Goal: Task Accomplishment & Management: Complete application form

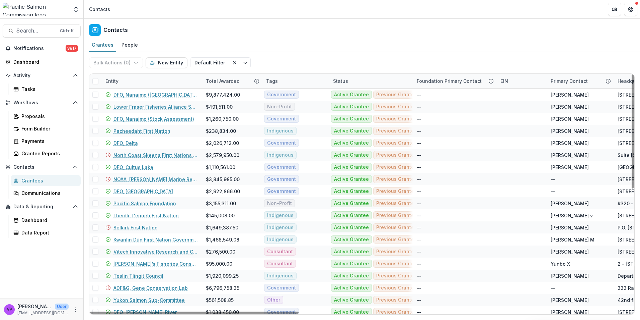
click at [125, 77] on div "Entity" at bounding box center [151, 81] width 100 height 14
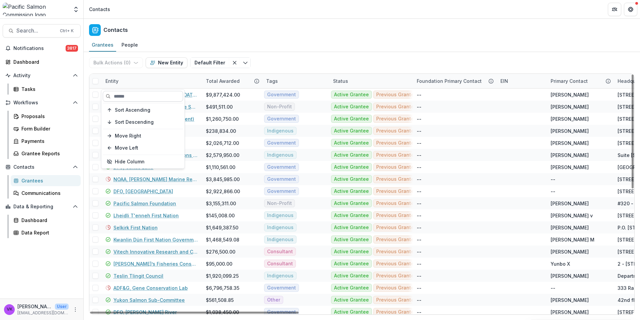
click at [135, 94] on input at bounding box center [143, 96] width 80 height 11
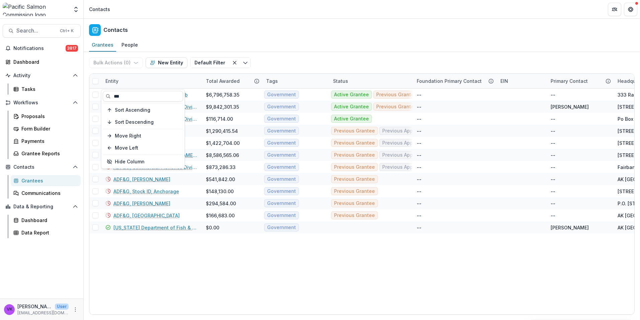
type input "***"
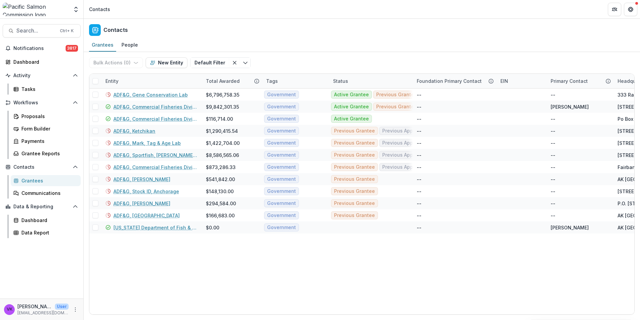
click at [308, 64] on div "Bulk Actions ( 0 ) Send Email Create Proposals Create Tasks New Entity Default …" at bounding box center [362, 62] width 546 height 21
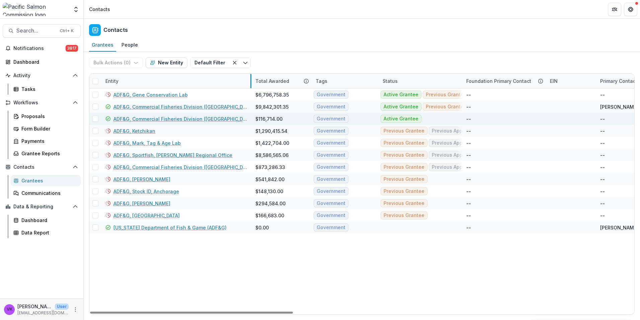
drag, startPoint x: 201, startPoint y: 81, endPoint x: 230, endPoint y: 113, distance: 42.9
drag, startPoint x: 206, startPoint y: 120, endPoint x: 210, endPoint y: 121, distance: 4.5
click at [206, 120] on link "ADF&G, Commercial Fisheries Division ([GEOGRAPHIC_DATA])" at bounding box center [181, 118] width 134 height 7
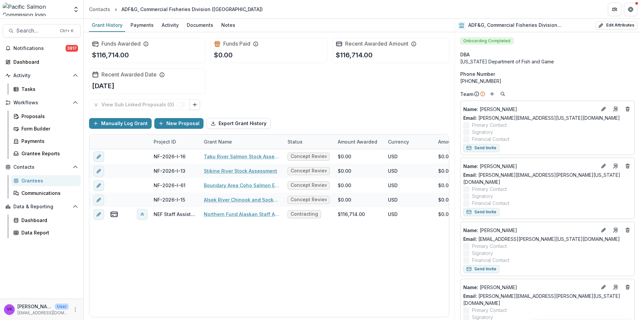
drag, startPoint x: 227, startPoint y: 26, endPoint x: 247, endPoint y: 37, distance: 23.4
click at [227, 26] on div "Notes" at bounding box center [228, 25] width 19 height 10
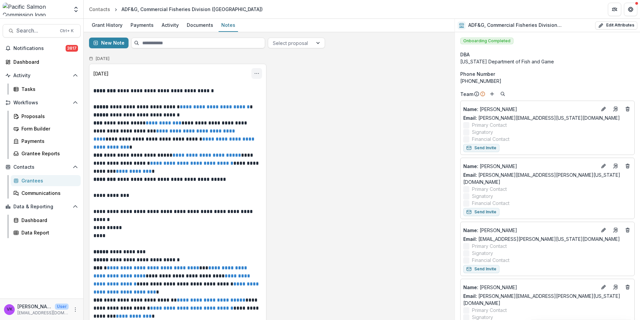
click at [258, 71] on icon "Options" at bounding box center [256, 73] width 5 height 5
click at [203, 98] on button "Edit" at bounding box center [224, 99] width 72 height 11
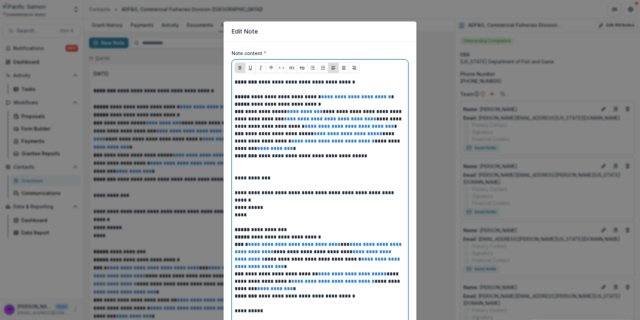
click at [246, 91] on p at bounding box center [320, 89] width 171 height 7
click at [250, 92] on p at bounding box center [320, 89] width 171 height 7
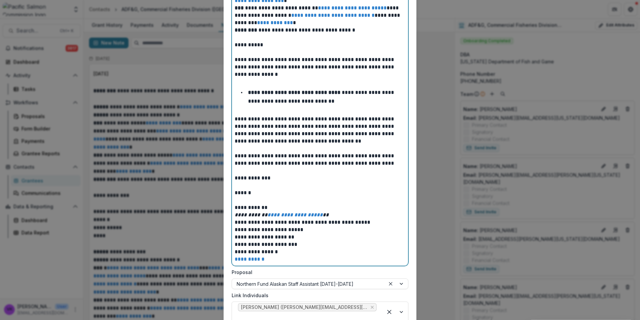
scroll to position [614, 0]
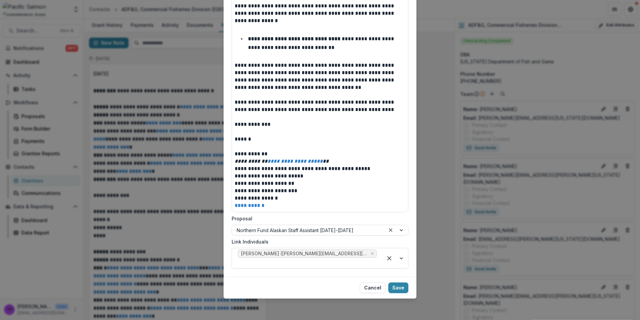
drag, startPoint x: 399, startPoint y: 285, endPoint x: 421, endPoint y: 285, distance: 22.1
click at [398, 285] on button "Save" at bounding box center [399, 287] width 20 height 11
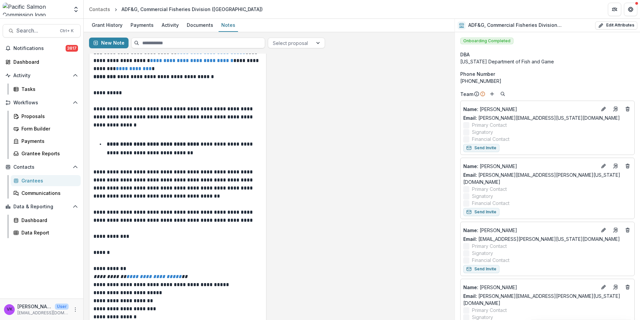
scroll to position [613, 0]
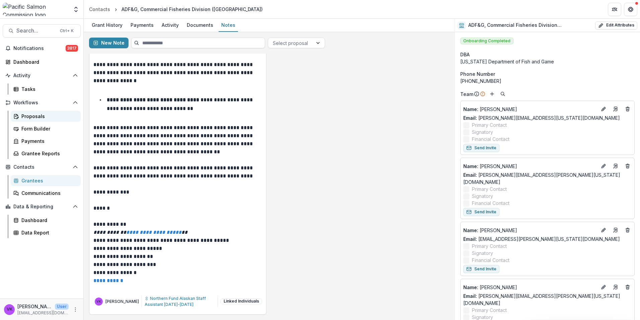
drag, startPoint x: 29, startPoint y: 117, endPoint x: 54, endPoint y: 115, distance: 25.2
click at [29, 116] on div "Proposals" at bounding box center [48, 116] width 54 height 7
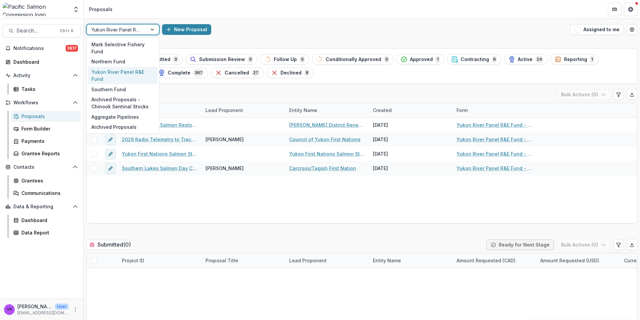
click at [154, 28] on div at bounding box center [153, 29] width 12 height 10
click at [108, 63] on div "Northern Fund" at bounding box center [123, 62] width 70 height 10
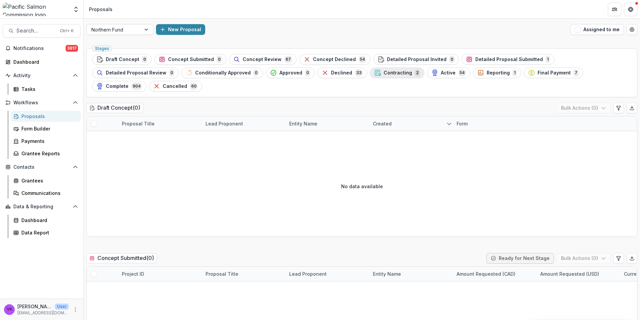
click at [384, 73] on span "Contracting" at bounding box center [398, 73] width 28 height 6
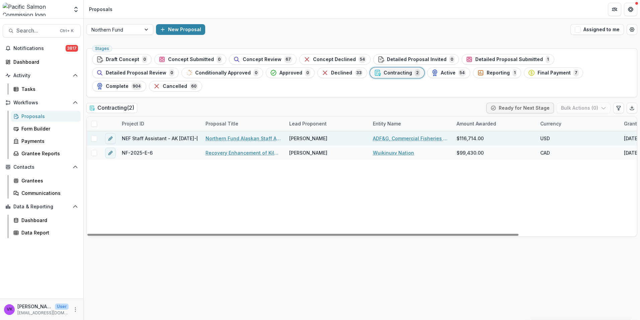
click at [228, 131] on div "Northern Fund Alaskan Staff Assistant [DATE]-[DATE]" at bounding box center [244, 138] width 84 height 14
click at [231, 135] on link "Northern Fund Alaskan Staff Assistant [DATE]-[DATE]" at bounding box center [244, 138] width 76 height 7
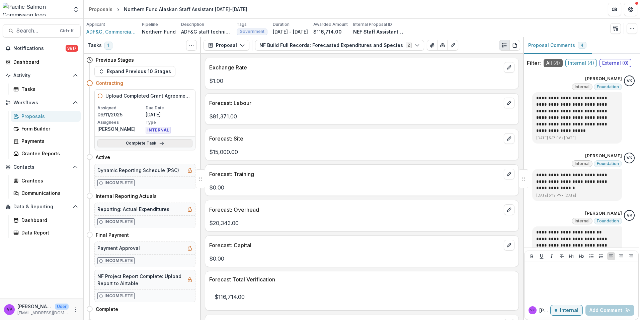
click at [138, 144] on link "Complete Task" at bounding box center [144, 143] width 95 height 8
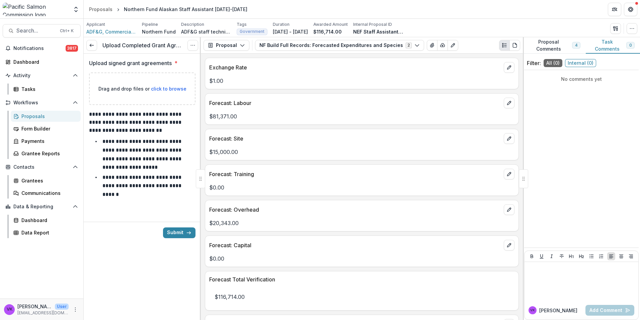
click at [161, 86] on span "click to browse" at bounding box center [169, 89] width 36 height 6
type input "**********"
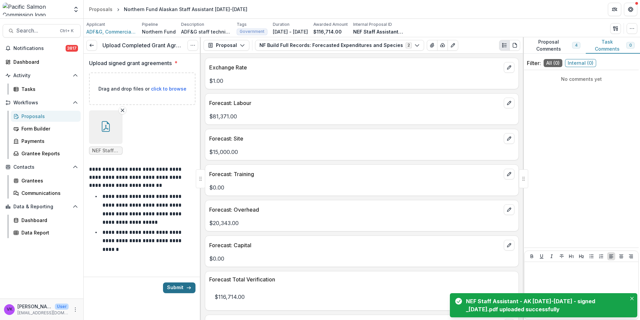
click at [176, 286] on button "Submit" at bounding box center [179, 287] width 32 height 11
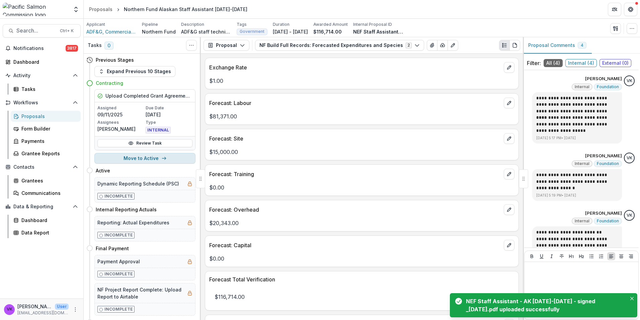
click at [141, 159] on button "Move to Active" at bounding box center [144, 158] width 101 height 11
select select "******"
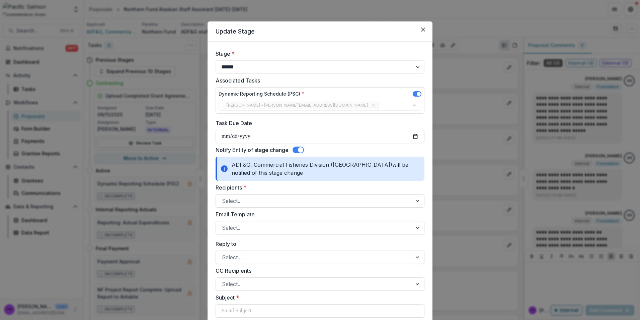
click at [297, 149] on span at bounding box center [298, 149] width 11 height 7
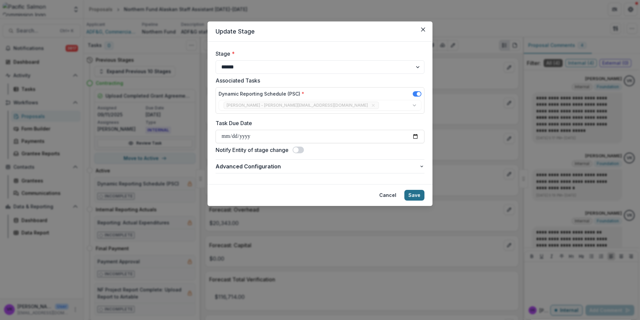
click at [416, 195] on button "Save" at bounding box center [415, 195] width 20 height 11
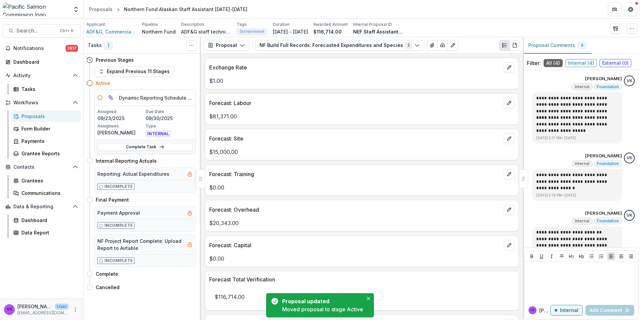
drag, startPoint x: 137, startPoint y: 146, endPoint x: 208, endPoint y: 153, distance: 71.0
click at [138, 146] on link "Complete Task" at bounding box center [144, 147] width 95 height 8
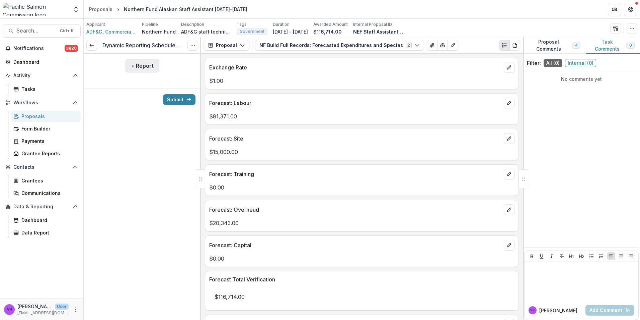
click at [141, 66] on button "+ Report" at bounding box center [143, 65] width 34 height 13
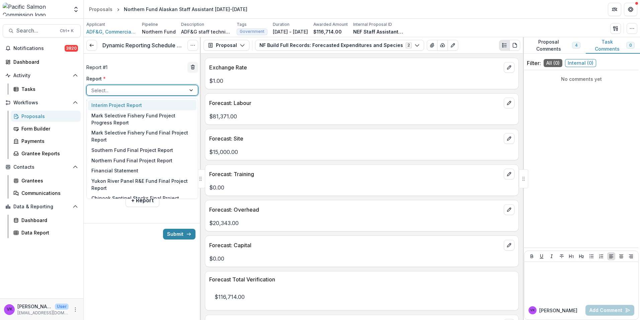
click at [158, 89] on div at bounding box center [136, 90] width 90 height 8
drag, startPoint x: 140, startPoint y: 161, endPoint x: 513, endPoint y: 255, distance: 384.7
click at [140, 161] on div "Northern Fund Final Project Report" at bounding box center [142, 160] width 109 height 10
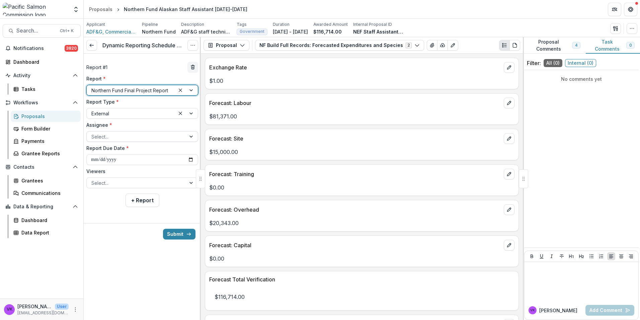
click at [164, 139] on div at bounding box center [136, 136] width 90 height 8
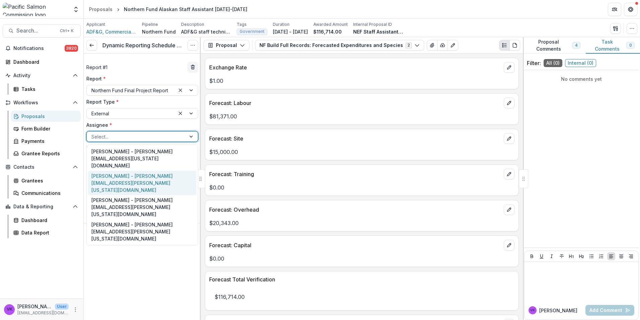
click at [152, 170] on div "[PERSON_NAME] - [PERSON_NAME][EMAIL_ADDRESS][PERSON_NAME][US_STATE][DOMAIN_NAME]" at bounding box center [142, 182] width 109 height 24
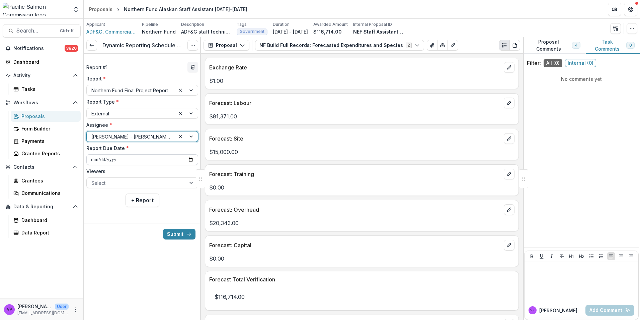
click at [190, 160] on input "**********" at bounding box center [142, 159] width 112 height 11
type input "**********"
click at [187, 182] on div at bounding box center [192, 183] width 12 height 10
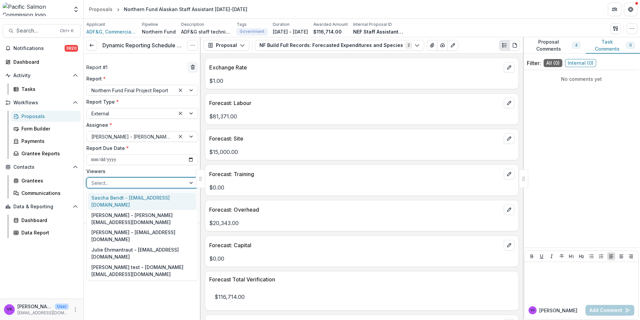
click at [137, 195] on div "Sascha Bendt - [EMAIL_ADDRESS][DOMAIN_NAME]" at bounding box center [142, 200] width 109 height 17
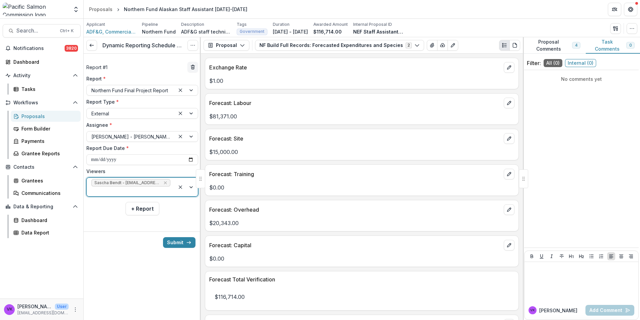
click at [190, 181] on div at bounding box center [186, 187] width 23 height 18
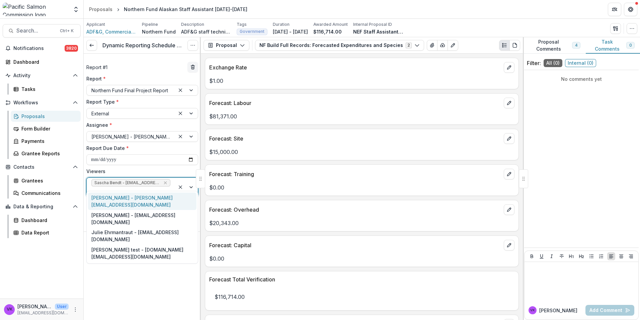
click at [152, 198] on div "[PERSON_NAME] - [PERSON_NAME][EMAIL_ADDRESS][DOMAIN_NAME]" at bounding box center [142, 200] width 109 height 17
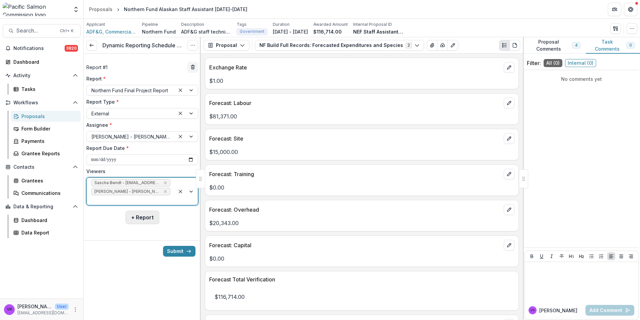
click at [143, 210] on button "+ Report" at bounding box center [143, 216] width 34 height 13
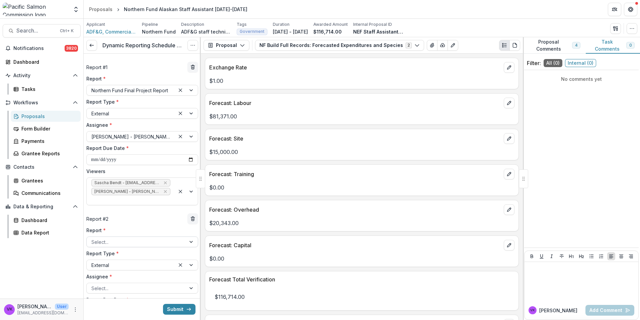
click at [153, 237] on div at bounding box center [136, 241] width 90 height 8
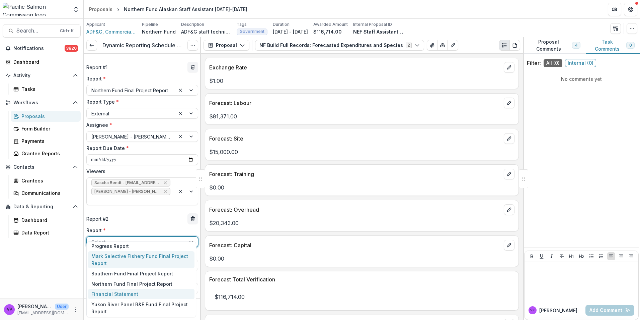
scroll to position [38, 0]
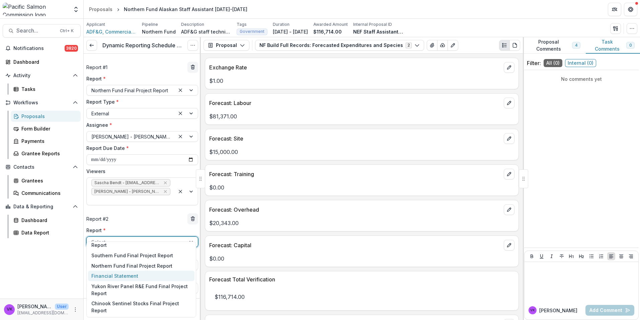
click at [132, 276] on div "Financial Statement" at bounding box center [141, 275] width 107 height 10
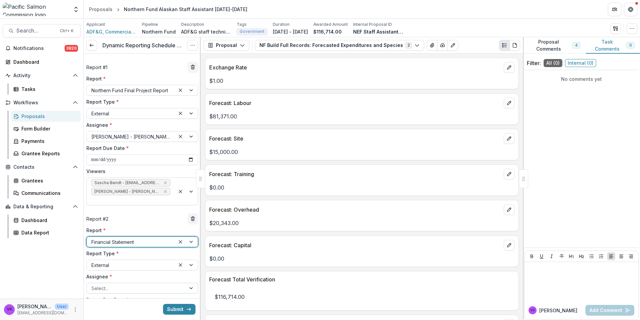
click at [188, 283] on div at bounding box center [192, 288] width 12 height 10
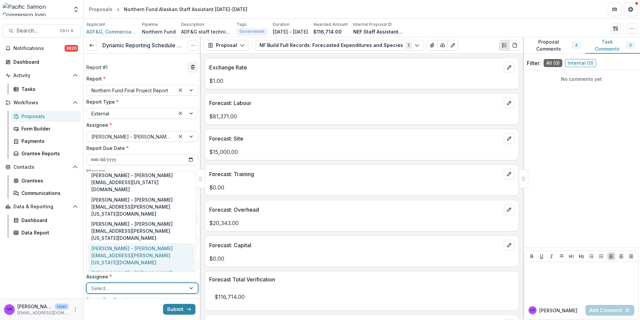
scroll to position [0, 0]
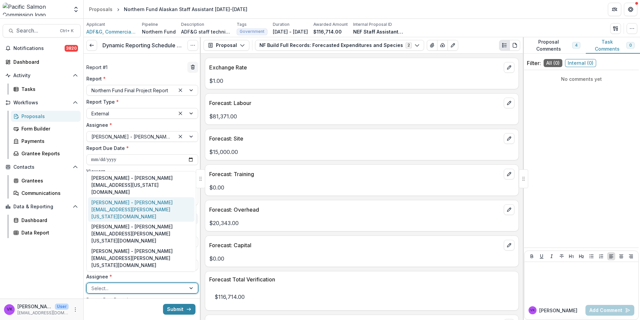
click at [125, 197] on div "[PERSON_NAME] - [PERSON_NAME][EMAIL_ADDRESS][PERSON_NAME][US_STATE][DOMAIN_NAME]" at bounding box center [141, 209] width 107 height 24
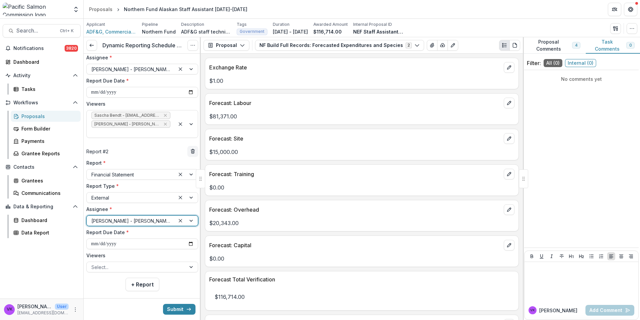
scroll to position [68, 0]
click at [187, 237] on input "**********" at bounding box center [142, 242] width 112 height 11
type input "**********"
click at [186, 261] on div at bounding box center [192, 266] width 12 height 10
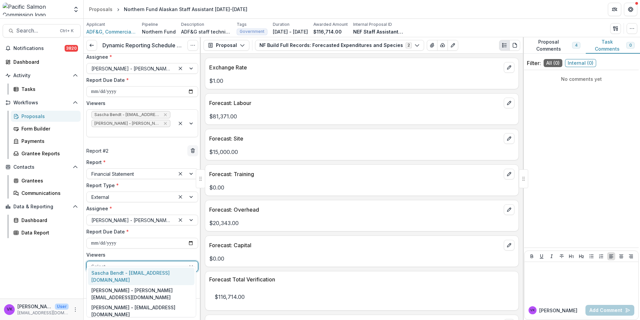
drag, startPoint x: 137, startPoint y: 271, endPoint x: 188, endPoint y: 269, distance: 51.0
click at [137, 271] on div "Sascha Bendt - [EMAIL_ADDRESS][DOMAIN_NAME]" at bounding box center [141, 275] width 107 height 17
click at [189, 261] on div at bounding box center [186, 270] width 23 height 18
click at [151, 272] on div "[PERSON_NAME] - [PERSON_NAME][EMAIL_ADDRESS][DOMAIN_NAME]" at bounding box center [141, 275] width 107 height 17
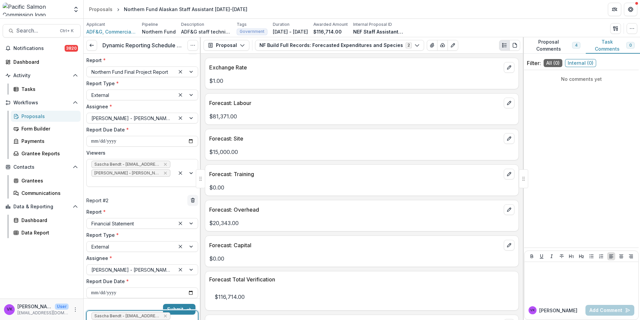
scroll to position [35, 0]
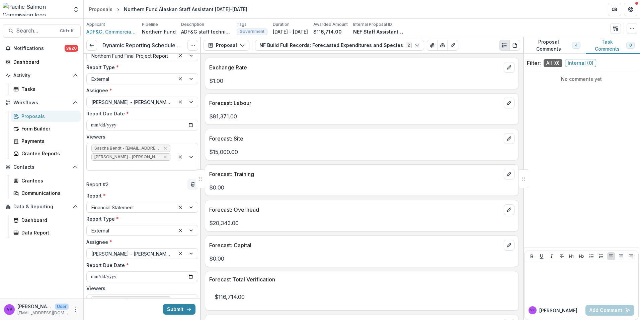
drag, startPoint x: 175, startPoint y: 309, endPoint x: 235, endPoint y: 307, distance: 60.0
click at [175, 309] on button "Submit" at bounding box center [179, 308] width 32 height 11
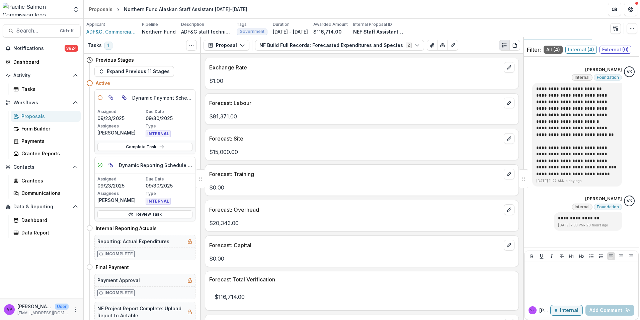
scroll to position [19, 0]
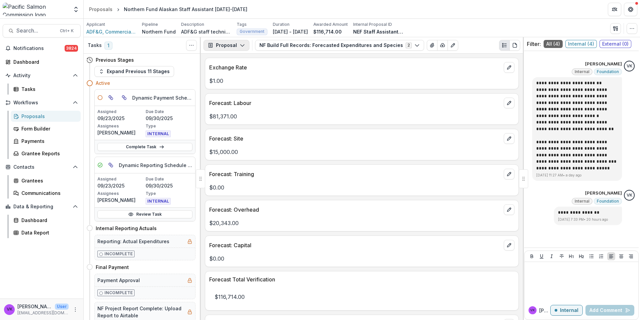
click at [238, 46] on button "Proposal" at bounding box center [227, 45] width 46 height 11
drag, startPoint x: 237, startPoint y: 82, endPoint x: 315, endPoint y: 119, distance: 86.9
click at [237, 81] on div "Reports" at bounding box center [247, 82] width 61 height 7
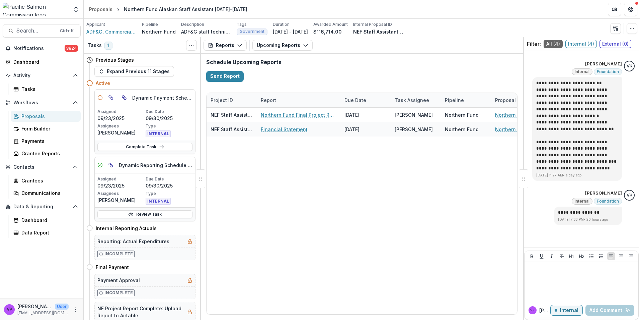
drag, startPoint x: 287, startPoint y: 314, endPoint x: 335, endPoint y: 319, distance: 48.4
click at [338, 319] on div "Project ID Report Due Date Task Assignee Pipeline Proposal Entity NEF Staff Ass…" at bounding box center [362, 203] width 322 height 232
drag, startPoint x: 289, startPoint y: 311, endPoint x: 172, endPoint y: 297, distance: 117.7
click at [207, 312] on div at bounding box center [303, 312] width 192 height 2
click at [145, 147] on link "Complete Task" at bounding box center [144, 147] width 95 height 8
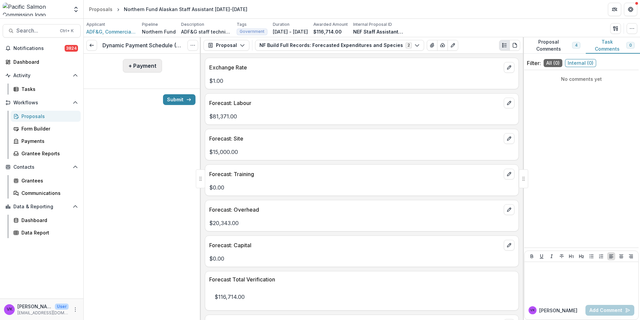
click at [141, 60] on button "+ Payment" at bounding box center [142, 65] width 39 height 13
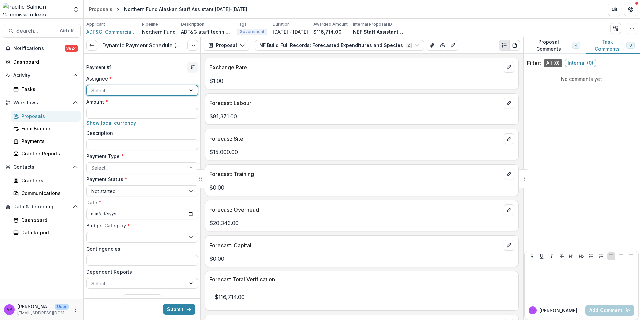
click at [159, 91] on div at bounding box center [136, 90] width 90 height 8
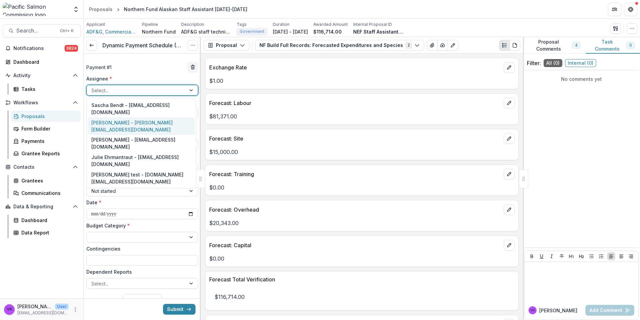
click at [133, 117] on div "[PERSON_NAME] - [PERSON_NAME][EMAIL_ADDRESS][DOMAIN_NAME]" at bounding box center [141, 125] width 107 height 17
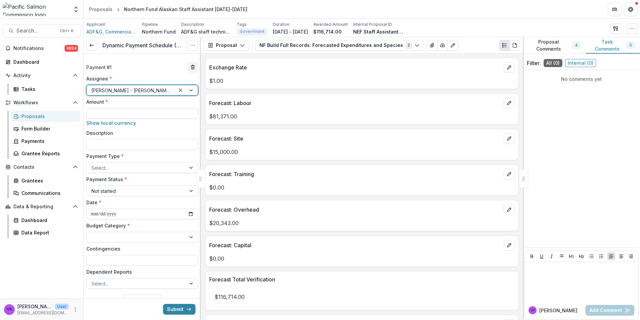
click at [161, 113] on input "Amount *" at bounding box center [142, 113] width 112 height 11
type input "********"
click at [100, 145] on input "Description" at bounding box center [142, 144] width 112 height 11
type input "**********"
click at [169, 171] on div at bounding box center [136, 167] width 90 height 8
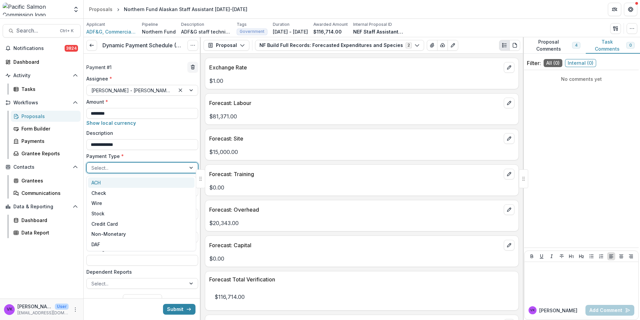
click at [108, 182] on div "ACH" at bounding box center [141, 182] width 107 height 10
click at [163, 235] on div at bounding box center [136, 237] width 90 height 8
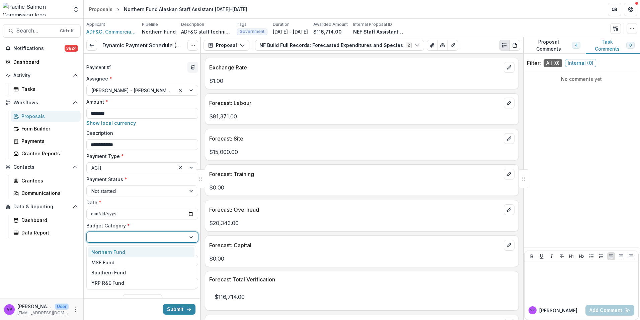
drag, startPoint x: 129, startPoint y: 254, endPoint x: 137, endPoint y: 259, distance: 10.4
click at [130, 255] on div "Northern Fund" at bounding box center [141, 252] width 107 height 10
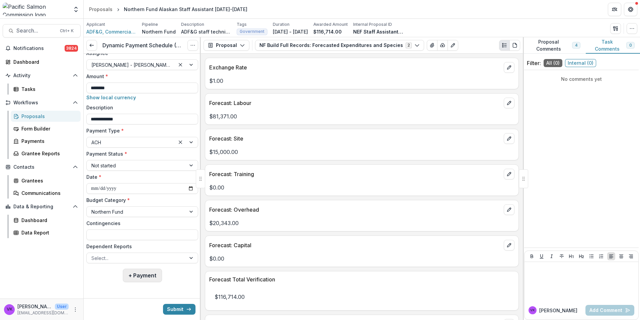
click at [146, 277] on button "+ Payment" at bounding box center [142, 274] width 39 height 13
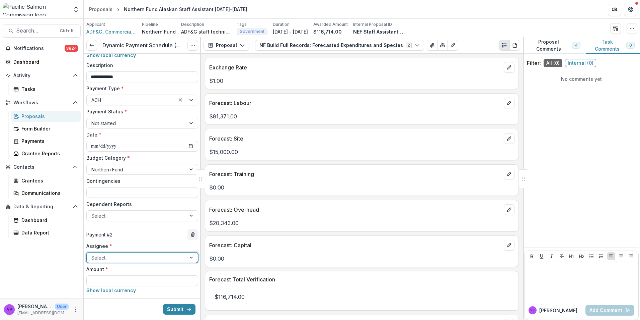
scroll to position [92, 0]
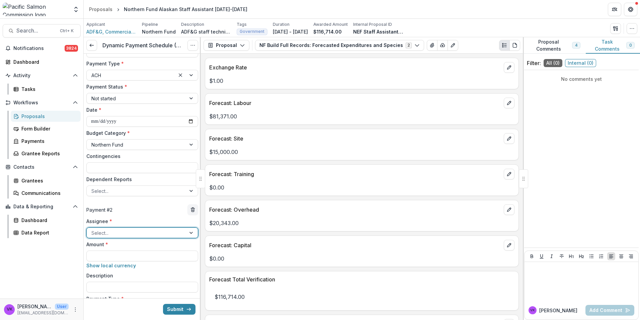
click at [129, 233] on div at bounding box center [136, 232] width 90 height 8
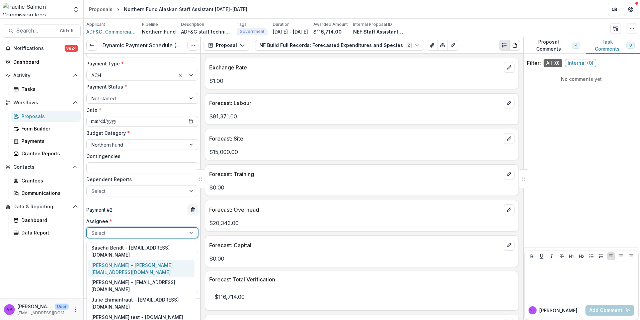
drag, startPoint x: 115, startPoint y: 257, endPoint x: 125, endPoint y: 257, distance: 10.1
click at [115, 260] on div "[PERSON_NAME] - [PERSON_NAME][EMAIL_ADDRESS][DOMAIN_NAME]" at bounding box center [141, 268] width 107 height 17
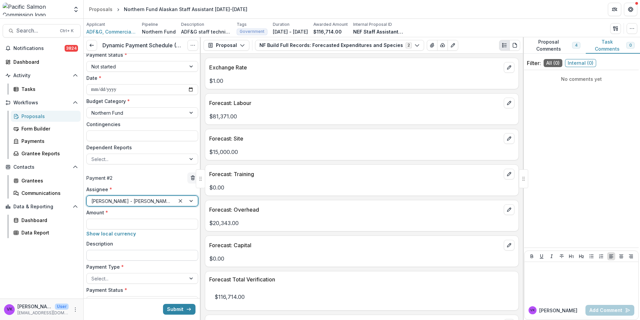
scroll to position [159, 0]
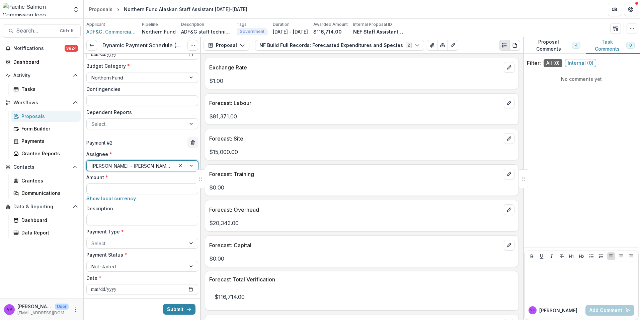
click at [111, 187] on input "Amount *" at bounding box center [142, 188] width 112 height 11
click at [116, 191] on input "**" at bounding box center [142, 188] width 112 height 11
paste input "******"
type input "*******"
click at [125, 222] on input "Description" at bounding box center [142, 219] width 112 height 11
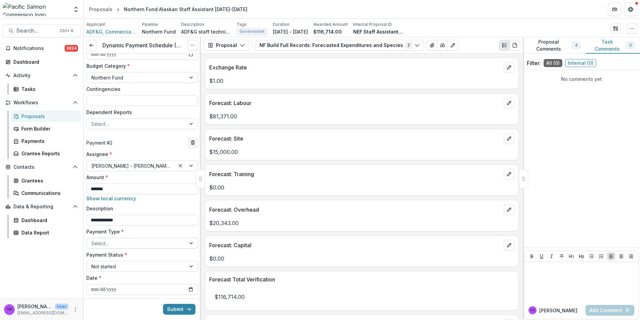
type input "**********"
click at [178, 244] on div at bounding box center [136, 243] width 90 height 8
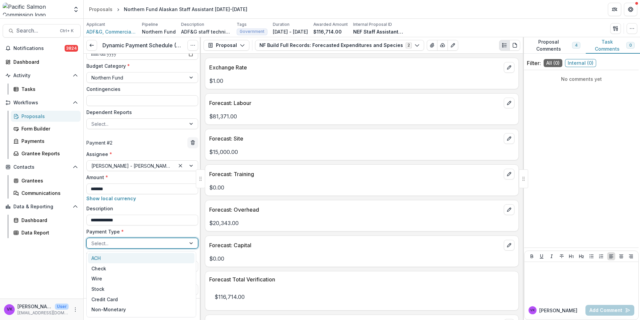
click at [100, 258] on div "ACH" at bounding box center [141, 258] width 107 height 10
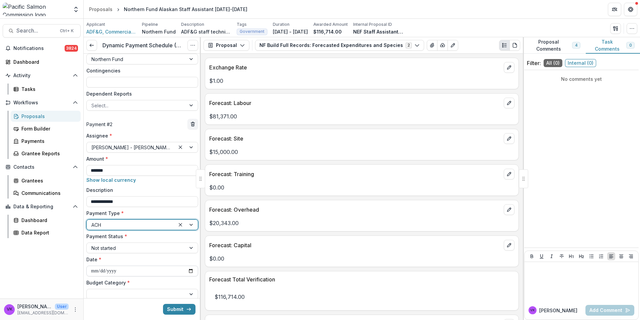
scroll to position [193, 0]
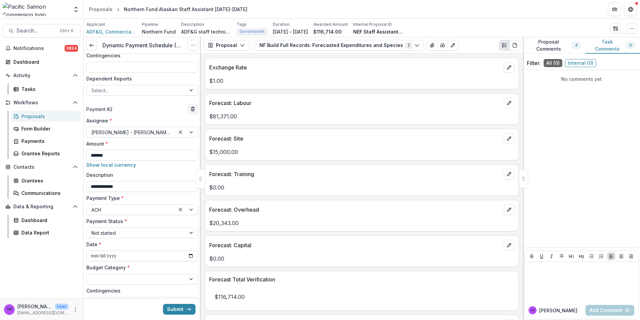
click at [168, 255] on input "**********" at bounding box center [142, 255] width 112 height 11
click at [187, 254] on input "**********" at bounding box center [142, 255] width 112 height 11
type input "**********"
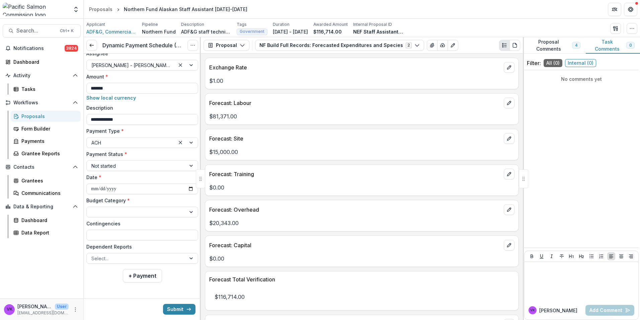
scroll to position [260, 0]
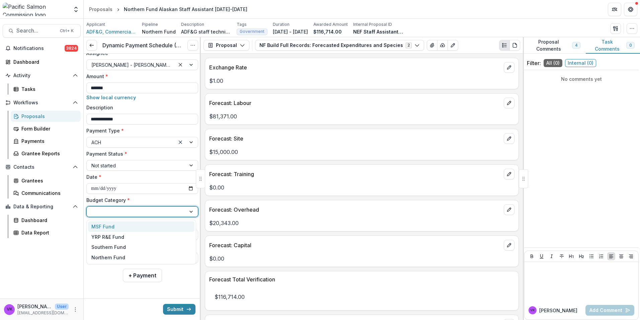
click at [171, 211] on div at bounding box center [136, 211] width 90 height 8
click at [125, 254] on div "Northern Fund" at bounding box center [109, 257] width 36 height 7
click at [174, 257] on div at bounding box center [136, 258] width 90 height 8
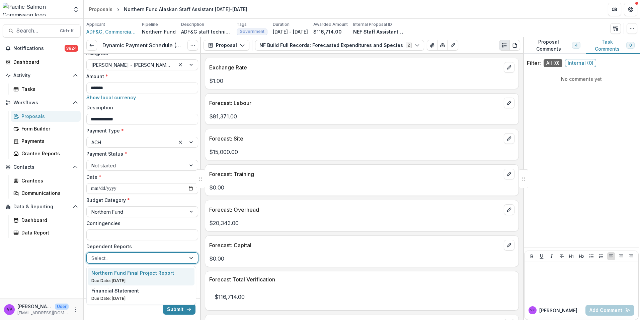
click at [146, 272] on p "Northern Fund Final Project Report" at bounding box center [132, 272] width 83 height 7
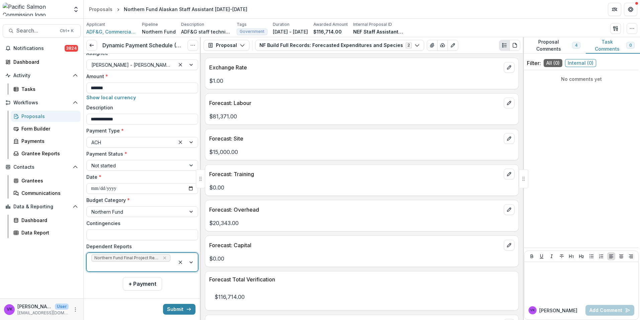
click at [192, 262] on div at bounding box center [186, 262] width 23 height 18
drag, startPoint x: 145, startPoint y: 283, endPoint x: 229, endPoint y: 290, distance: 84.0
click at [145, 283] on div "Financial Statement" at bounding box center [141, 280] width 100 height 7
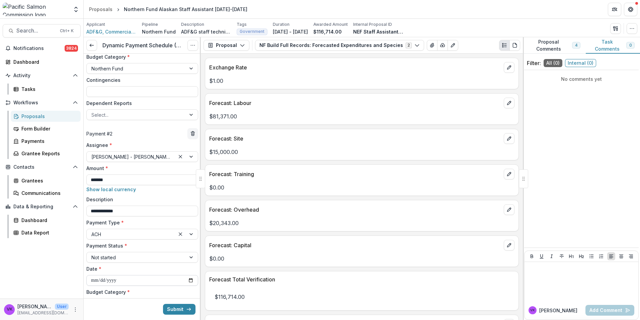
scroll to position [269, 0]
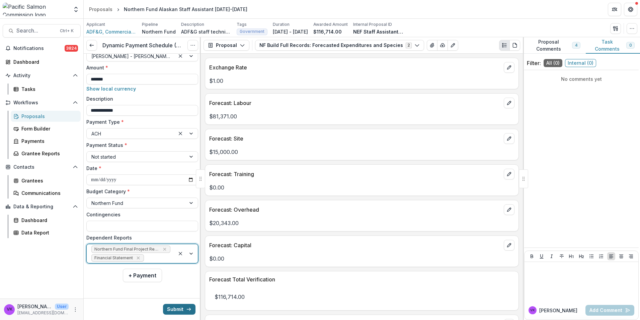
click at [175, 307] on button "Submit" at bounding box center [179, 308] width 32 height 11
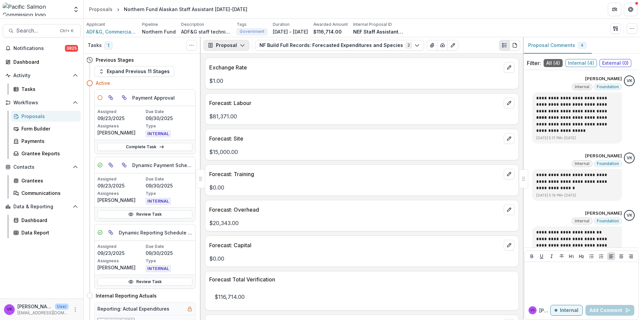
click at [242, 46] on polyline "button" at bounding box center [242, 46] width 4 height 2
click at [238, 71] on div "Payments" at bounding box center [247, 71] width 61 height 7
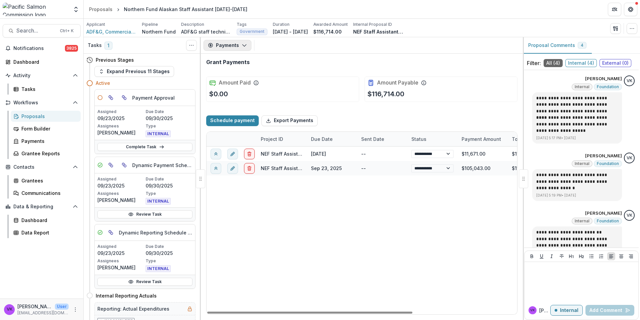
click at [243, 46] on icon "button" at bounding box center [244, 45] width 5 height 5
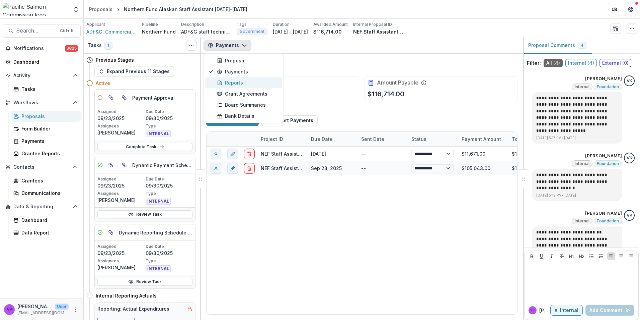
drag, startPoint x: 234, startPoint y: 81, endPoint x: 287, endPoint y: 108, distance: 59.2
click at [234, 81] on div "Reports" at bounding box center [247, 82] width 61 height 7
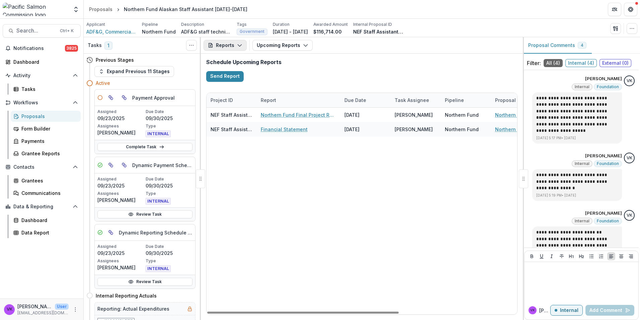
click at [239, 48] on icon "button" at bounding box center [239, 45] width 5 height 5
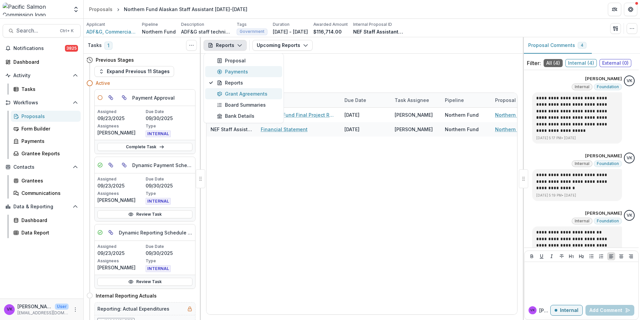
drag, startPoint x: 228, startPoint y: 71, endPoint x: 266, endPoint y: 91, distance: 42.4
click at [228, 71] on div "Payments" at bounding box center [247, 71] width 61 height 7
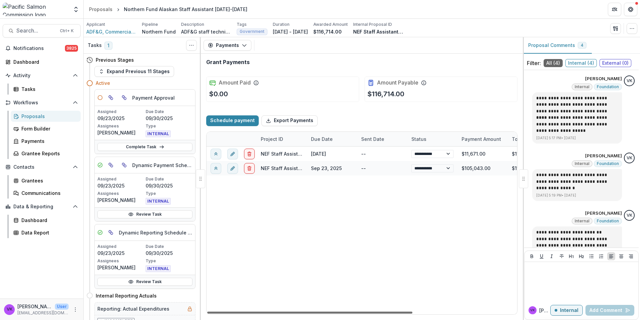
drag, startPoint x: 273, startPoint y: 312, endPoint x: 255, endPoint y: 324, distance: 21.7
click at [255, 313] on div at bounding box center [309, 312] width 205 height 2
click at [24, 114] on div "Proposals" at bounding box center [48, 116] width 54 height 7
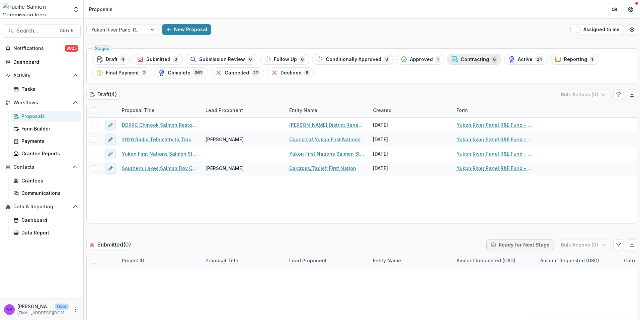
click at [470, 58] on span "Contracting" at bounding box center [475, 60] width 28 height 6
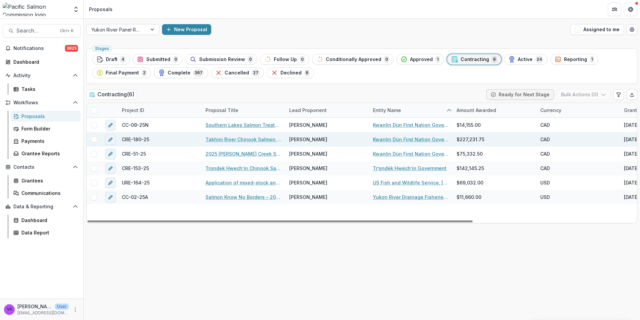
drag, startPoint x: 232, startPoint y: 127, endPoint x: 260, endPoint y: 138, distance: 29.6
click at [232, 127] on link "Southern Lakes Salmon Treaty Simulation - Youth Perspectives and Solutions" at bounding box center [244, 124] width 76 height 7
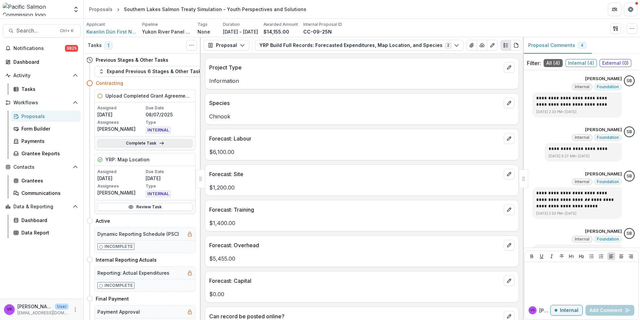
click at [141, 144] on link "Complete Task" at bounding box center [144, 143] width 95 height 8
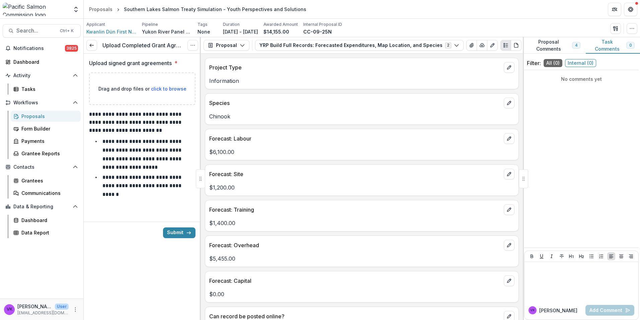
click at [159, 90] on span "click to browse" at bounding box center [169, 89] width 36 height 6
type input "**********"
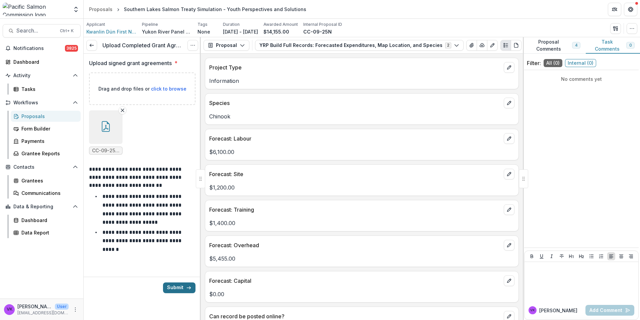
click at [179, 286] on button "Submit" at bounding box center [179, 287] width 32 height 11
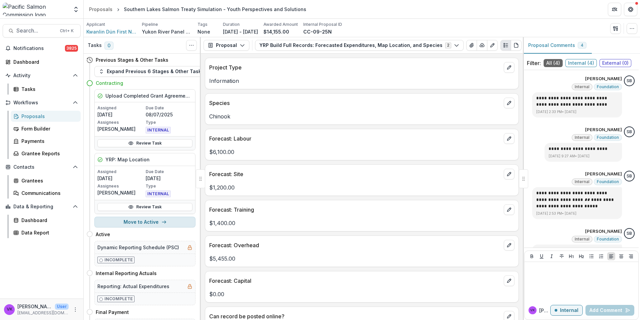
click at [150, 221] on button "Move to Active" at bounding box center [144, 221] width 101 height 11
select select "******"
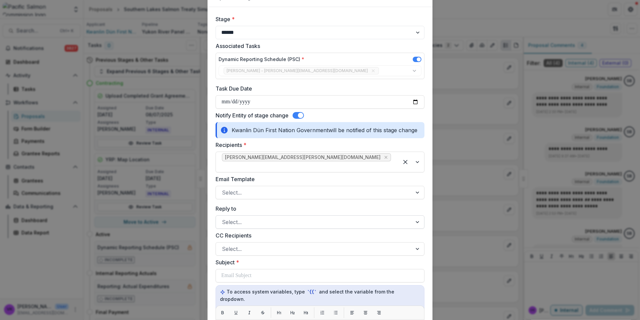
scroll to position [67, 0]
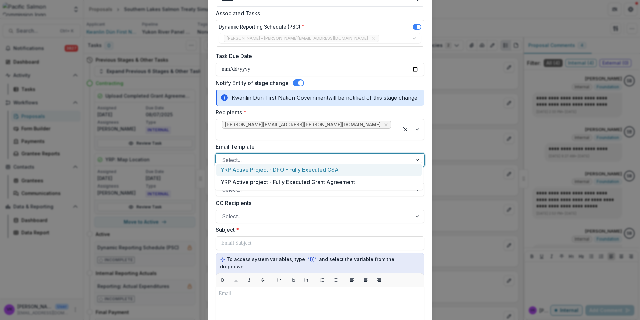
click at [417, 153] on div at bounding box center [418, 159] width 12 height 13
drag, startPoint x: 317, startPoint y: 184, endPoint x: 380, endPoint y: 211, distance: 68.3
click at [317, 184] on div "YRP Active project - Fully Executed Grant Agreement" at bounding box center [319, 182] width 206 height 12
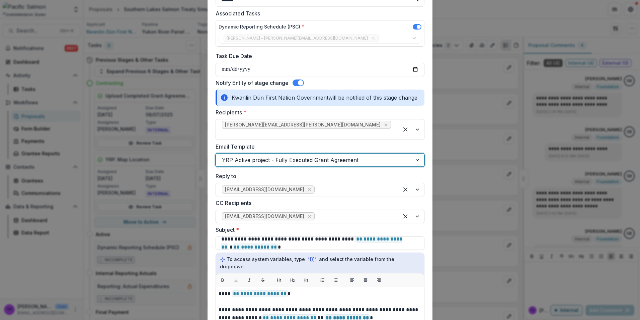
click at [316, 211] on div at bounding box center [354, 215] width 77 height 9
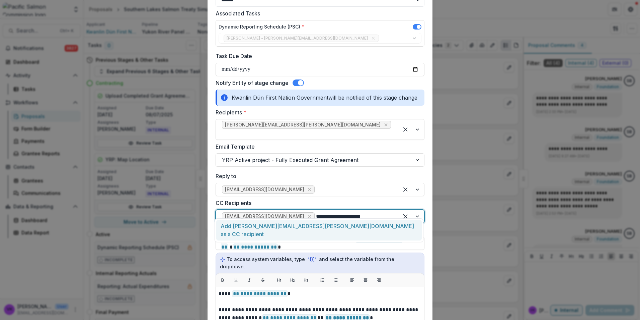
type input "**********"
drag, startPoint x: 293, startPoint y: 224, endPoint x: 351, endPoint y: 230, distance: 58.3
click at [293, 224] on div "Add [PERSON_NAME][EMAIL_ADDRESS][PERSON_NAME][DOMAIN_NAME] as a CC recipient" at bounding box center [319, 230] width 206 height 20
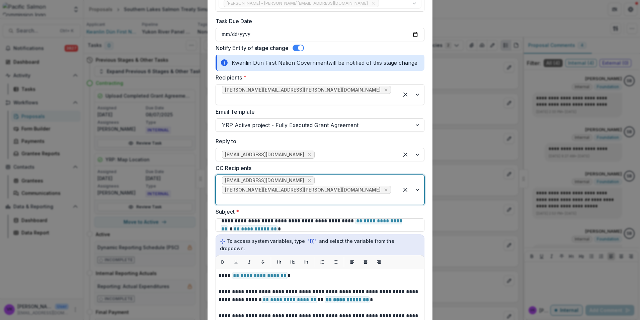
scroll to position [134, 0]
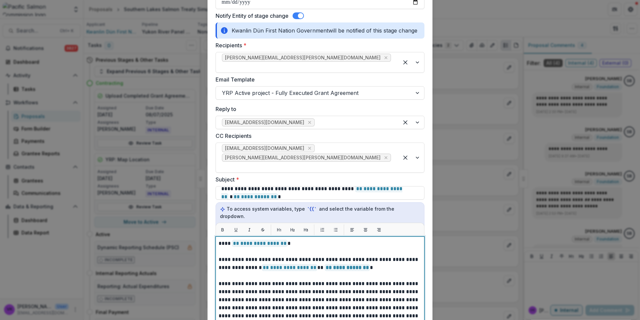
click at [232, 239] on span "**********" at bounding box center [260, 242] width 56 height 7
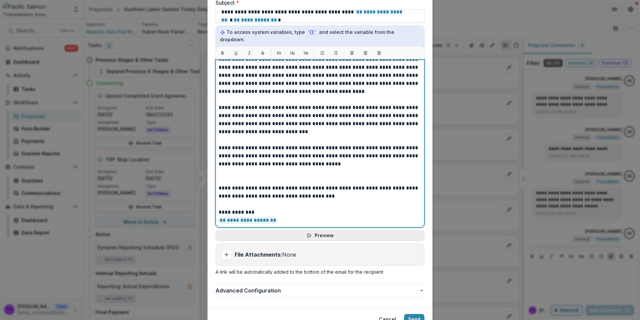
scroll to position [311, 0]
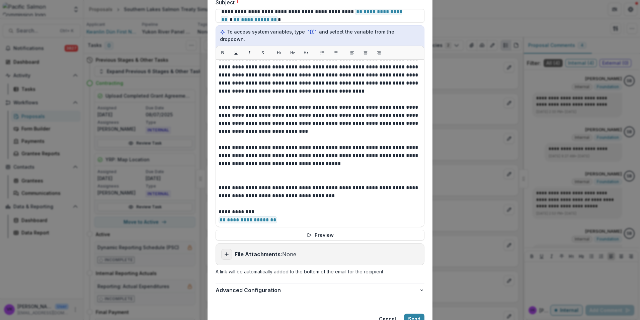
click at [225, 251] on icon "Add attachment" at bounding box center [226, 253] width 5 height 5
type input "**********"
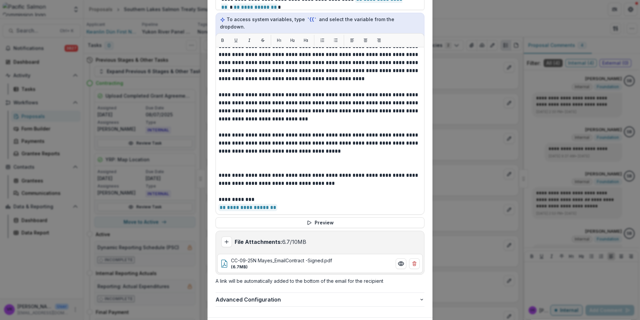
scroll to position [333, 0]
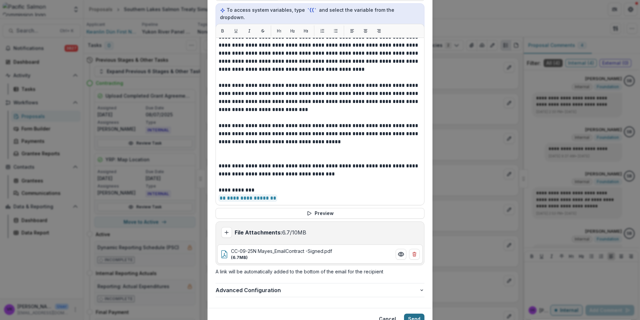
click at [415, 313] on button "Send" at bounding box center [414, 318] width 20 height 11
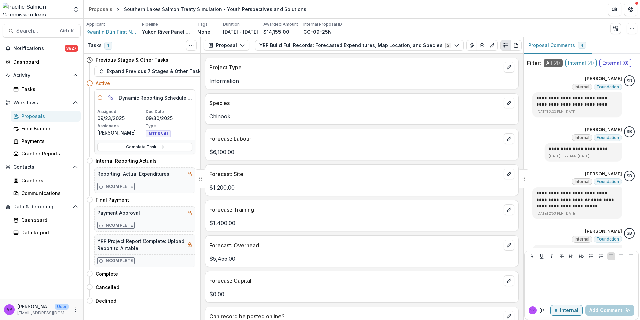
drag, startPoint x: 149, startPoint y: 148, endPoint x: 175, endPoint y: 153, distance: 26.6
click at [149, 148] on link "Complete Task" at bounding box center [144, 147] width 95 height 8
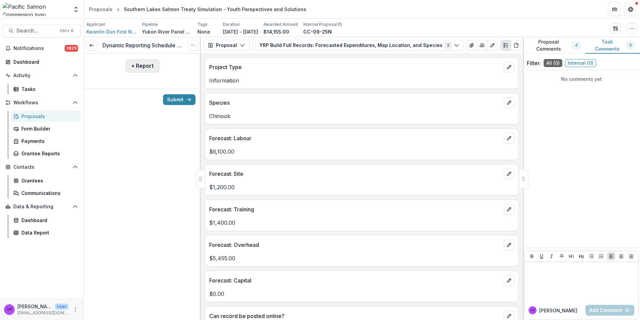
click at [141, 67] on button "+ Report" at bounding box center [143, 65] width 34 height 13
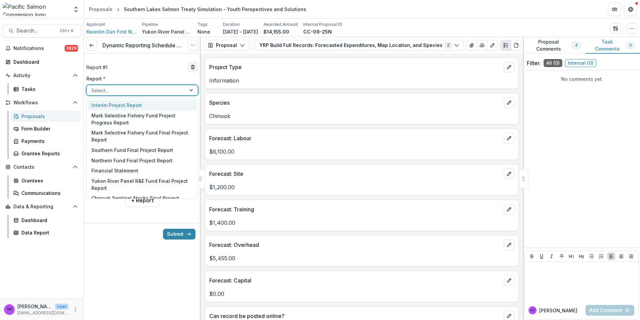
click at [161, 90] on div at bounding box center [136, 90] width 90 height 8
drag, startPoint x: 136, startPoint y: 182, endPoint x: 146, endPoint y: 183, distance: 10.5
click at [136, 182] on div "Yukon River Panel R&E Fund Final Project Report" at bounding box center [142, 184] width 109 height 17
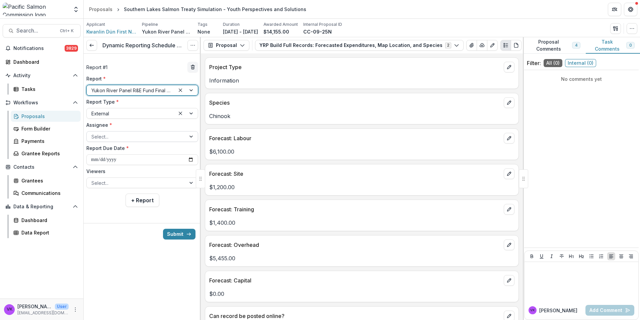
click at [178, 135] on div at bounding box center [136, 136] width 90 height 8
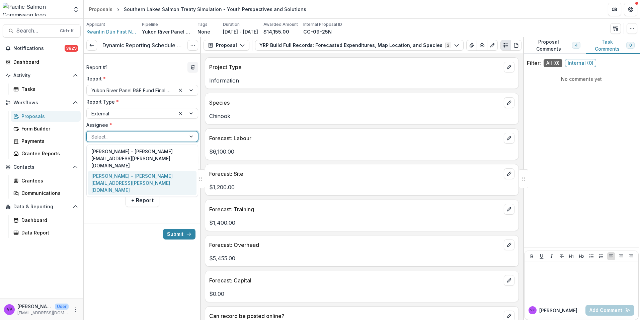
drag, startPoint x: 137, startPoint y: 161, endPoint x: 221, endPoint y: 180, distance: 86.8
click at [137, 170] on div "Brandy Mayes - brandy.mayes@kdfn.net" at bounding box center [142, 182] width 109 height 24
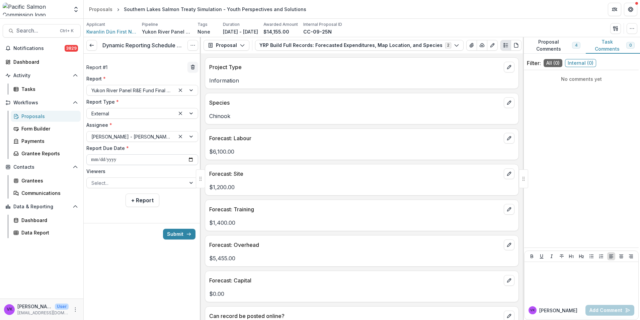
click at [189, 158] on input "**********" at bounding box center [142, 159] width 112 height 11
type input "**********"
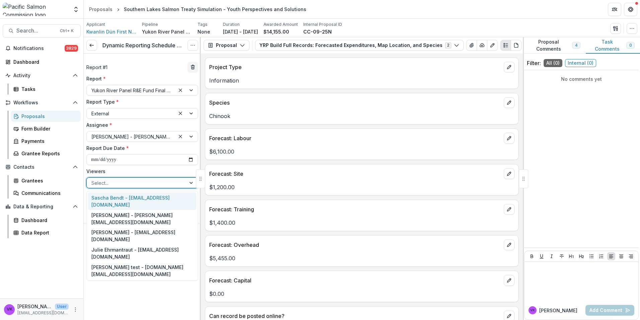
click at [192, 181] on div at bounding box center [192, 183] width 12 height 10
click at [144, 198] on div "Sascha Bendt - [EMAIL_ADDRESS][DOMAIN_NAME]" at bounding box center [142, 200] width 109 height 17
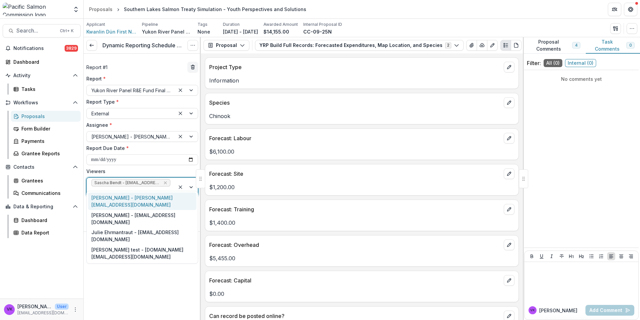
click at [192, 183] on div at bounding box center [186, 187] width 23 height 18
drag, startPoint x: 160, startPoint y: 199, endPoint x: 175, endPoint y: 230, distance: 34.9
click at [160, 199] on div "[PERSON_NAME] - [PERSON_NAME][EMAIL_ADDRESS][DOMAIN_NAME]" at bounding box center [142, 200] width 109 height 17
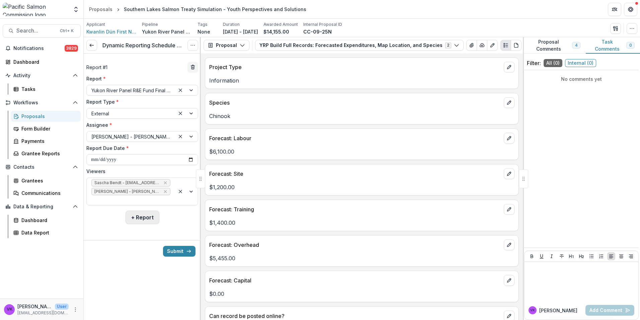
click at [141, 210] on button "+ Report" at bounding box center [143, 216] width 34 height 13
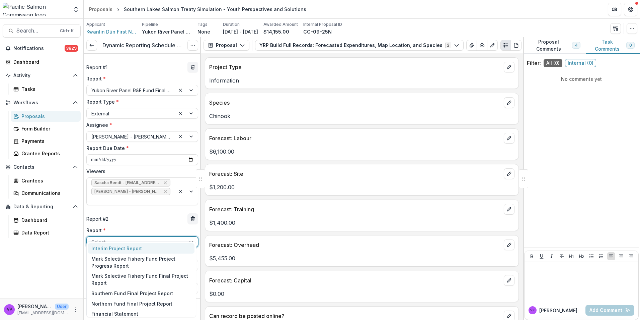
click at [165, 237] on div at bounding box center [136, 241] width 90 height 8
click at [127, 310] on div "Financial Statement" at bounding box center [141, 313] width 107 height 10
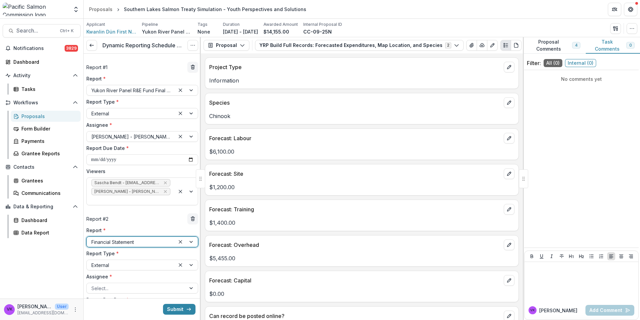
click at [189, 236] on div at bounding box center [186, 241] width 23 height 10
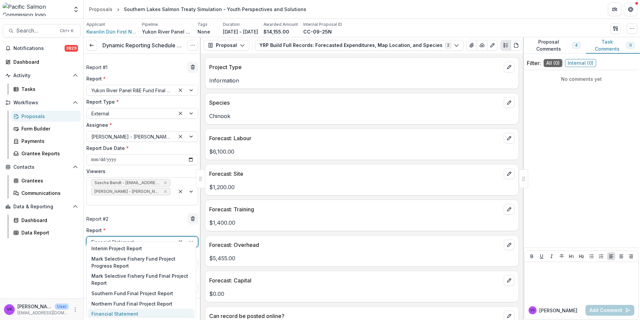
click at [132, 311] on div "Financial Statement" at bounding box center [141, 313] width 107 height 10
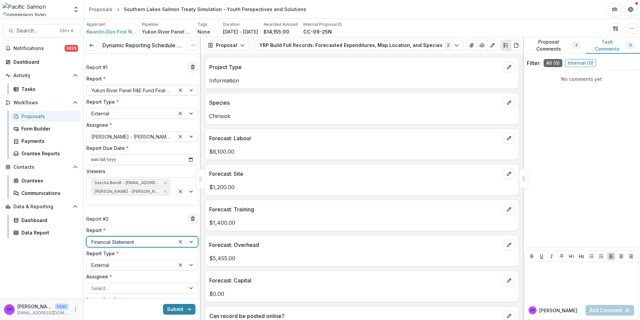
click at [153, 90] on div at bounding box center [130, 90] width 79 height 8
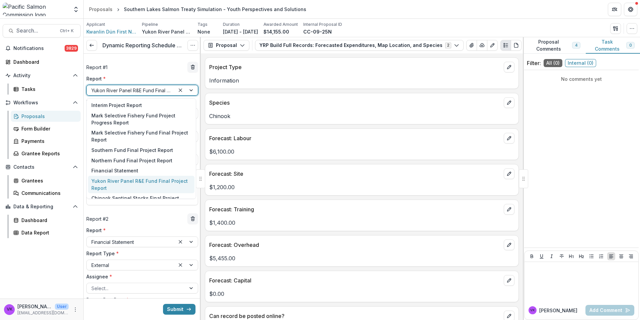
click at [138, 183] on div "Yukon River Panel R&E Fund Final Project Report" at bounding box center [141, 184] width 107 height 17
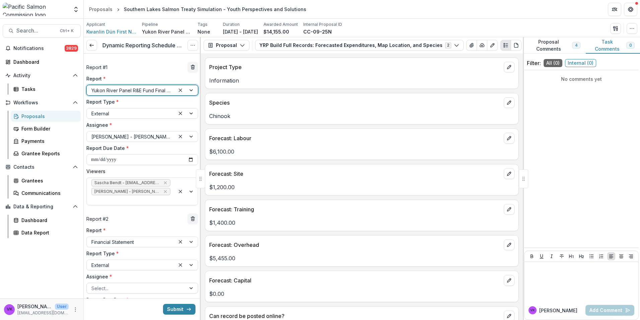
click at [168, 284] on div at bounding box center [136, 288] width 90 height 8
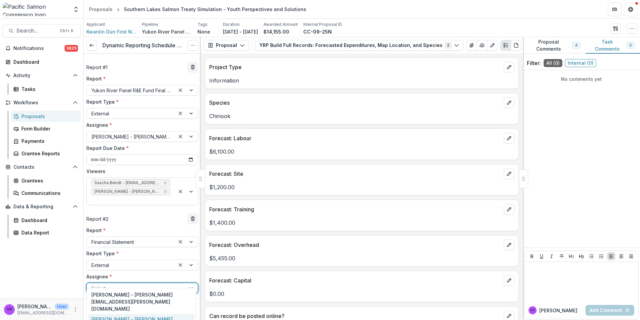
click at [139, 314] on div "Brandy Mayes - brandy.mayes@kdfn.net" at bounding box center [141, 326] width 107 height 24
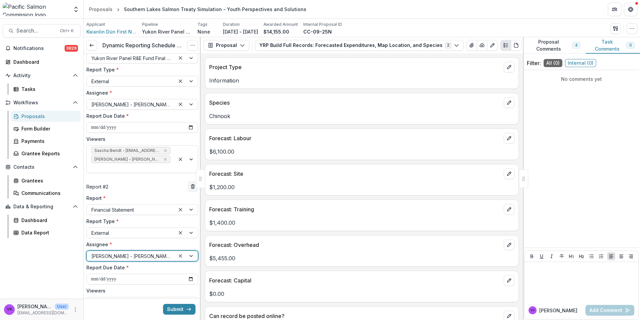
scroll to position [68, 0]
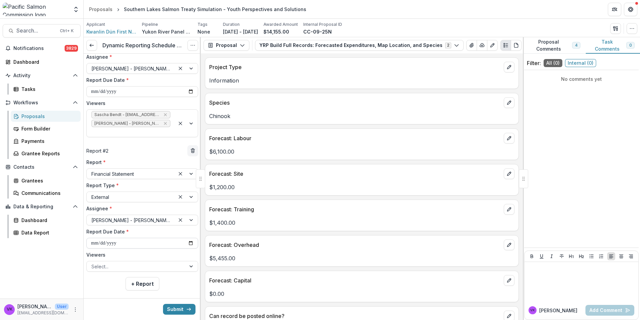
click at [188, 237] on input "**********" at bounding box center [142, 242] width 112 height 11
type input "**********"
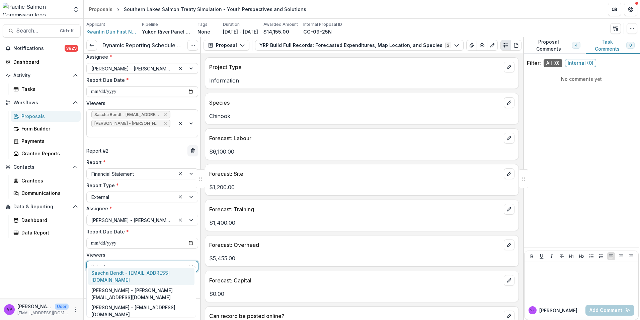
click at [181, 261] on div "Select..." at bounding box center [136, 266] width 99 height 10
click at [147, 270] on div "Sascha Bendt - [EMAIL_ADDRESS][DOMAIN_NAME]" at bounding box center [141, 275] width 107 height 17
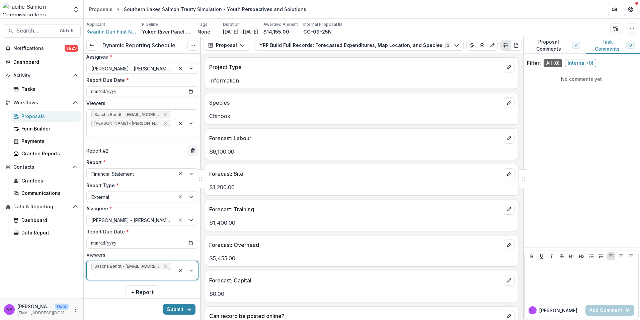
click at [190, 261] on div at bounding box center [186, 270] width 23 height 18
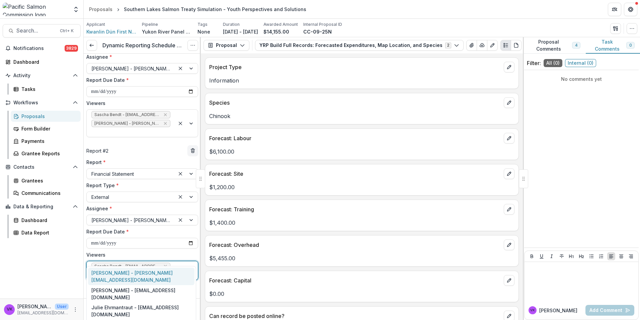
click at [138, 274] on div "[PERSON_NAME] - [PERSON_NAME][EMAIL_ADDRESS][DOMAIN_NAME]" at bounding box center [141, 275] width 107 height 17
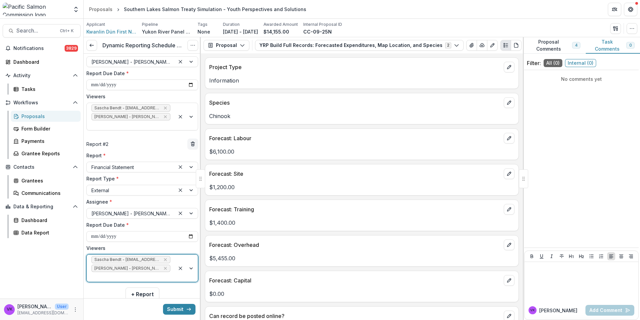
scroll to position [77, 0]
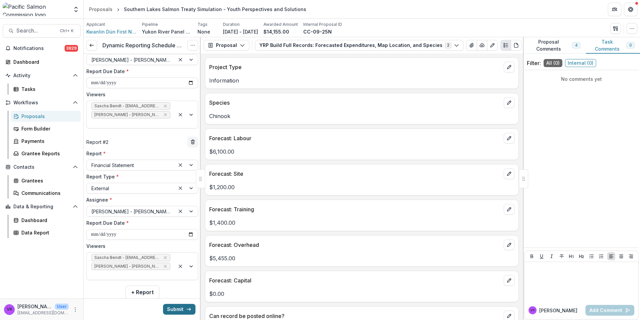
click at [181, 308] on button "Submit" at bounding box center [179, 308] width 32 height 11
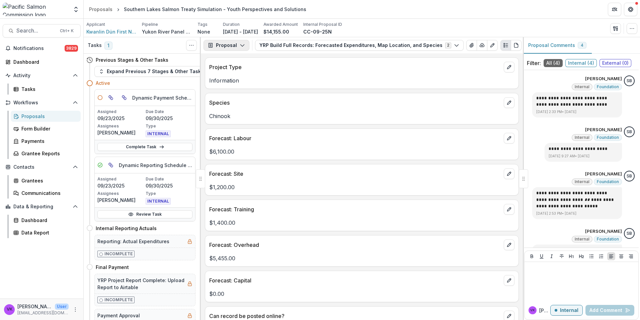
click at [242, 44] on icon "button" at bounding box center [242, 45] width 5 height 5
click at [229, 82] on div "Reports" at bounding box center [247, 82] width 61 height 7
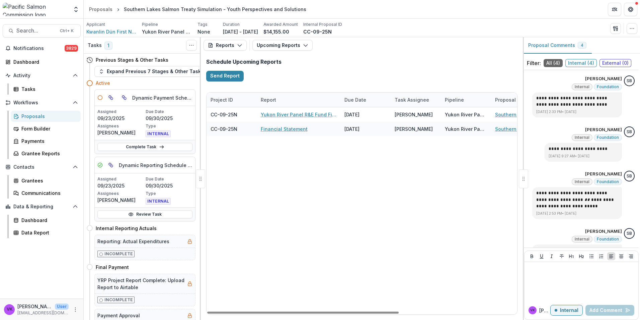
drag, startPoint x: 348, startPoint y: 312, endPoint x: 268, endPoint y: 319, distance: 80.7
click at [268, 313] on div at bounding box center [303, 312] width 192 height 2
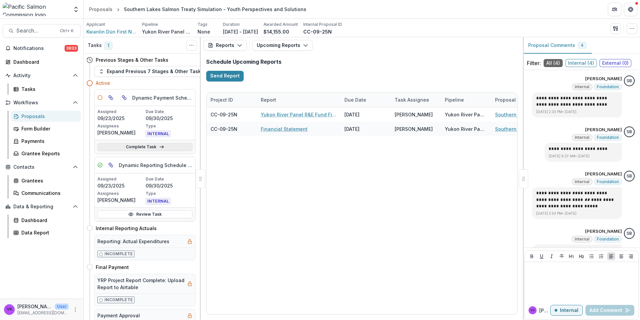
click at [140, 144] on link "Complete Task" at bounding box center [144, 147] width 95 height 8
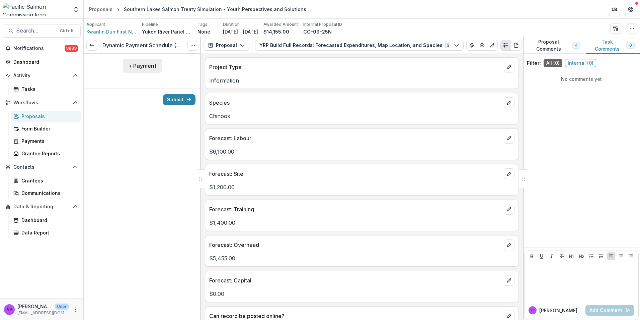
click at [140, 63] on button "+ Payment" at bounding box center [142, 65] width 39 height 13
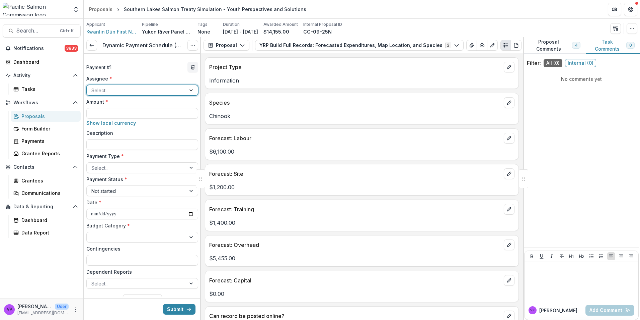
click at [134, 91] on div at bounding box center [136, 90] width 90 height 8
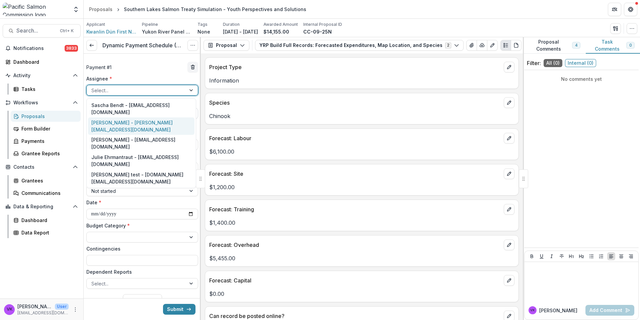
drag, startPoint x: 125, startPoint y: 113, endPoint x: 143, endPoint y: 118, distance: 18.7
click at [124, 117] on div "[PERSON_NAME] - [PERSON_NAME][EMAIL_ADDRESS][DOMAIN_NAME]" at bounding box center [141, 125] width 107 height 17
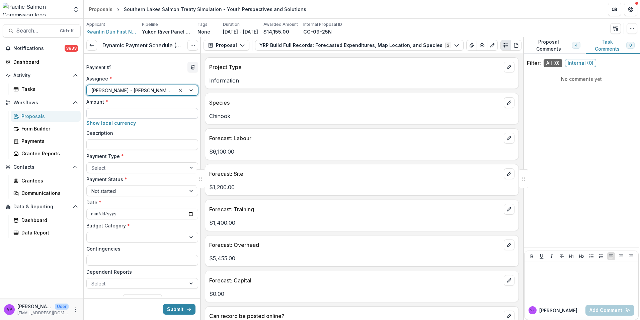
click at [136, 115] on input "Amount *" at bounding box center [142, 113] width 112 height 11
type input "******"
drag, startPoint x: 145, startPoint y: 145, endPoint x: 317, endPoint y: 154, distance: 172.4
click at [146, 145] on input "Description" at bounding box center [142, 144] width 112 height 11
type input "**********"
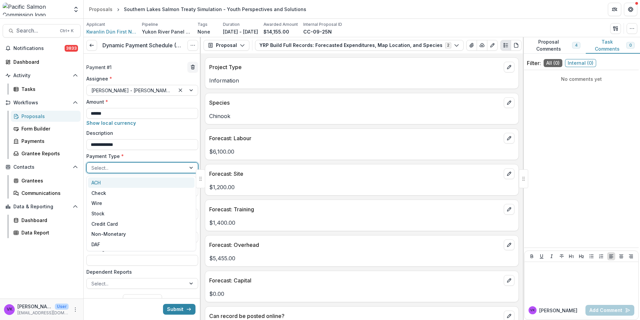
click at [145, 165] on div at bounding box center [136, 167] width 90 height 8
drag, startPoint x: 114, startPoint y: 182, endPoint x: 168, endPoint y: 188, distance: 54.2
click at [114, 183] on div "ACH" at bounding box center [141, 182] width 107 height 10
click at [161, 234] on div at bounding box center [136, 237] width 90 height 8
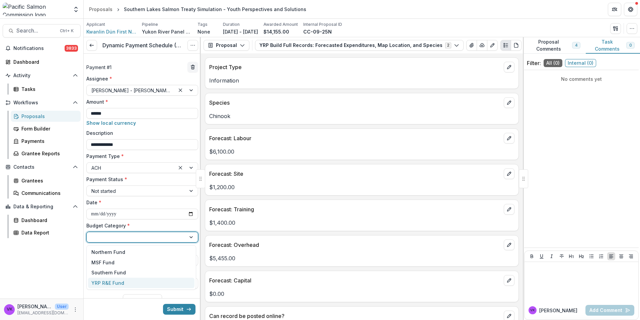
click at [131, 283] on div "YRP R&E Fund" at bounding box center [141, 282] width 107 height 10
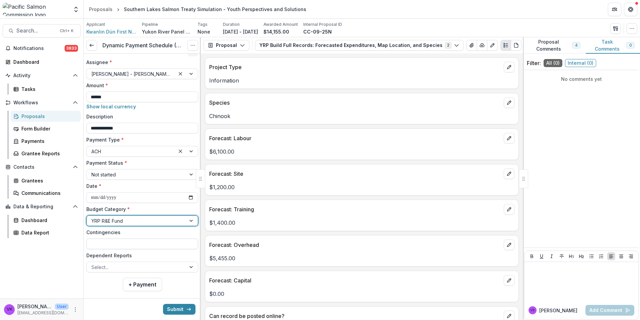
scroll to position [25, 0]
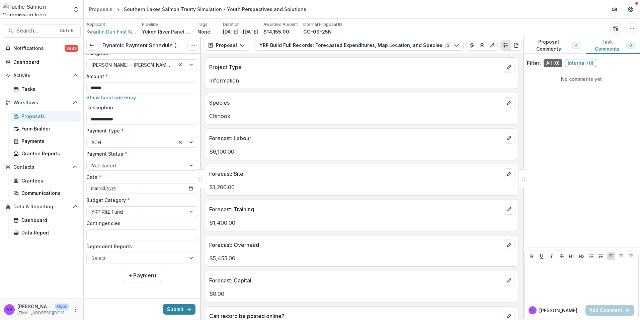
drag, startPoint x: 153, startPoint y: 274, endPoint x: 178, endPoint y: 267, distance: 25.0
click at [153, 274] on button "+ Payment" at bounding box center [142, 274] width 39 height 13
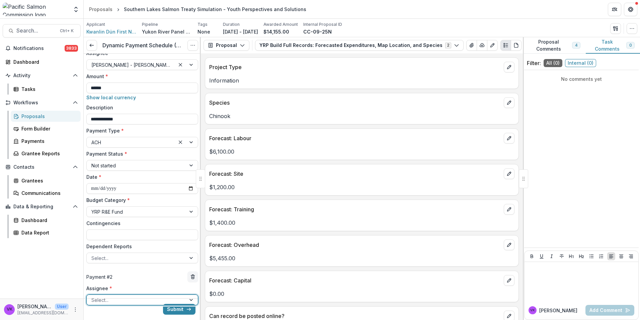
scroll to position [159, 0]
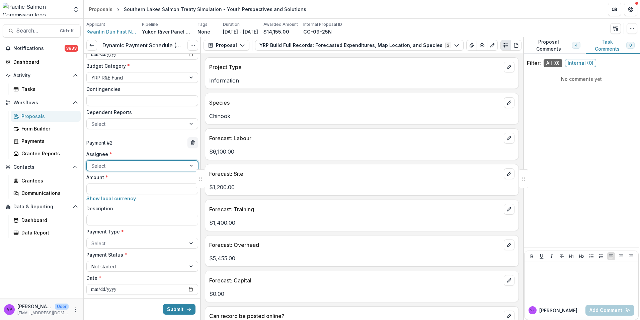
click at [147, 165] on div at bounding box center [136, 165] width 90 height 8
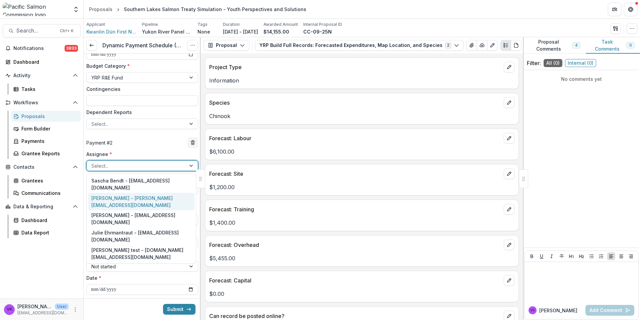
click at [129, 193] on div "[PERSON_NAME] - [PERSON_NAME][EMAIL_ADDRESS][DOMAIN_NAME]" at bounding box center [141, 201] width 107 height 17
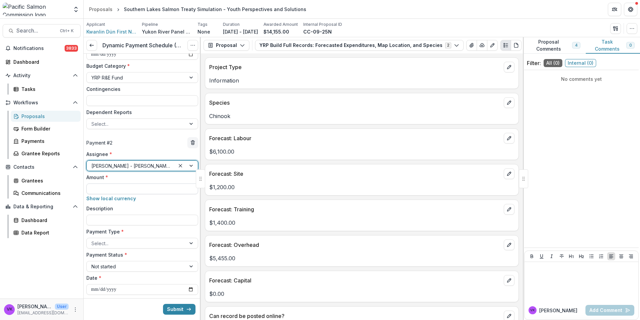
click at [152, 186] on input "Amount *" at bounding box center [142, 188] width 112 height 11
click at [136, 189] on input "**" at bounding box center [142, 188] width 112 height 11
paste input "*****"
type input "******"
click at [121, 221] on input "Description" at bounding box center [142, 219] width 112 height 11
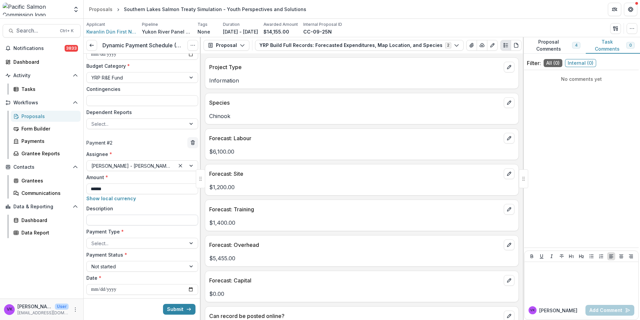
type input "**********"
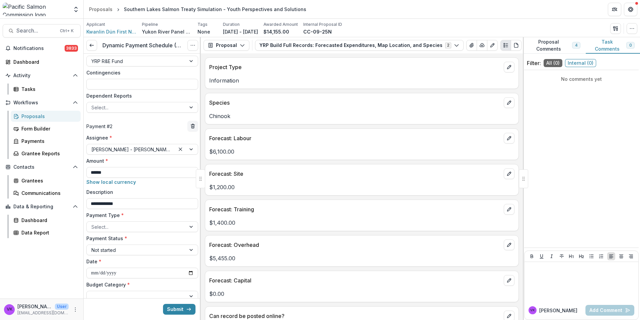
scroll to position [260, 0]
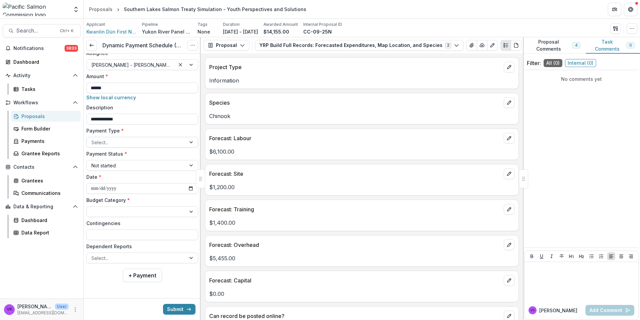
click at [189, 141] on div at bounding box center [192, 142] width 12 height 10
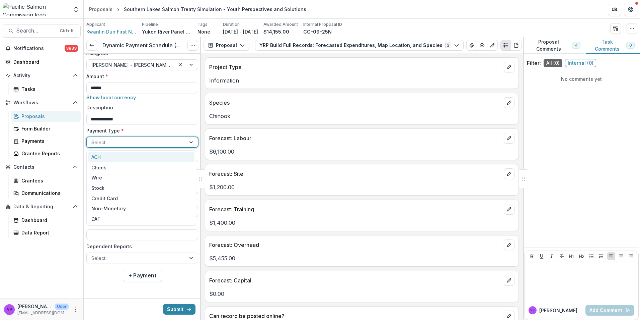
click at [104, 159] on div "ACH" at bounding box center [141, 157] width 107 height 10
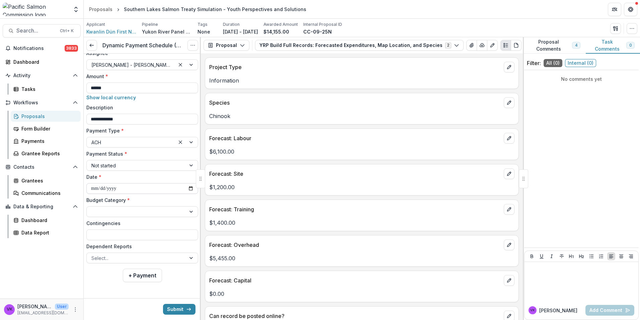
click at [186, 189] on input "**********" at bounding box center [142, 188] width 112 height 11
click at [190, 187] on input "**********" at bounding box center [142, 188] width 112 height 11
type input "**********"
click at [188, 211] on div at bounding box center [192, 211] width 12 height 10
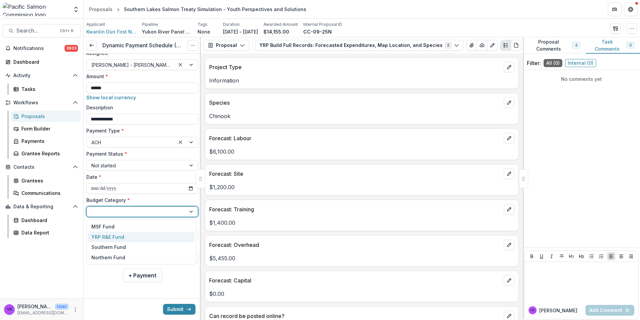
click at [116, 238] on div "YRP R&E Fund" at bounding box center [107, 236] width 33 height 7
click at [179, 257] on div at bounding box center [136, 258] width 90 height 8
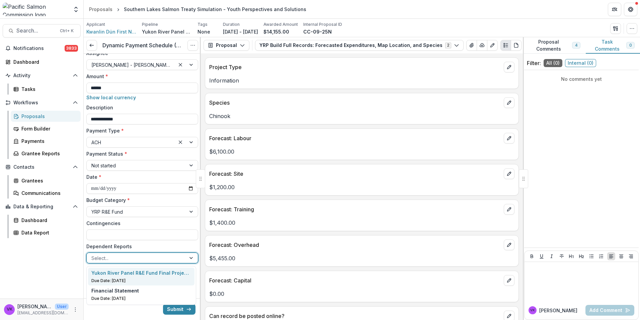
click at [144, 273] on p "Yukon River Panel R&E Fund Final Project Report" at bounding box center [141, 272] width 100 height 7
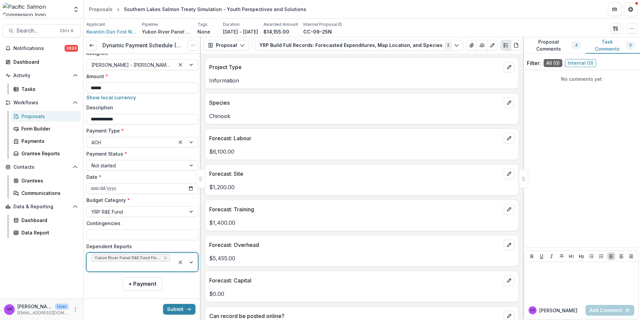
click at [189, 259] on div at bounding box center [186, 262] width 23 height 18
click at [132, 285] on div "Financial Statement Due Date: May 15, 2026" at bounding box center [141, 284] width 100 height 14
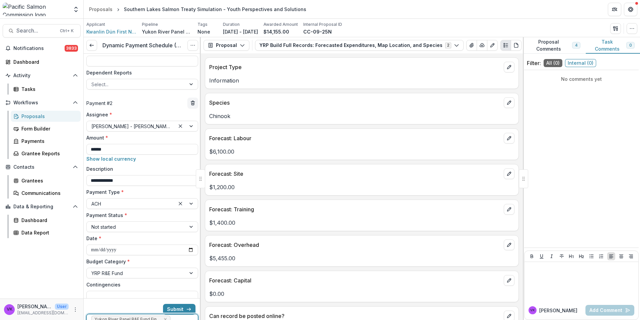
scroll to position [269, 0]
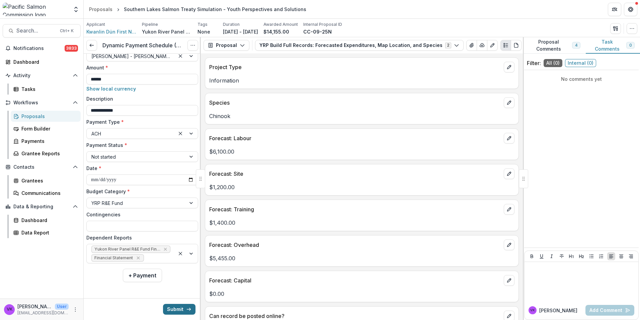
click at [179, 305] on button "Submit" at bounding box center [179, 308] width 32 height 11
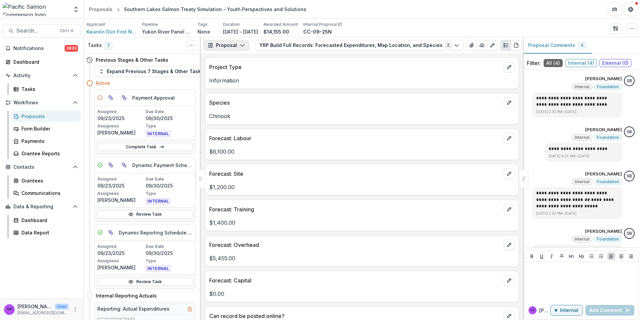
click at [243, 43] on icon "button" at bounding box center [242, 45] width 5 height 5
click at [233, 71] on div "Payments" at bounding box center [247, 71] width 61 height 7
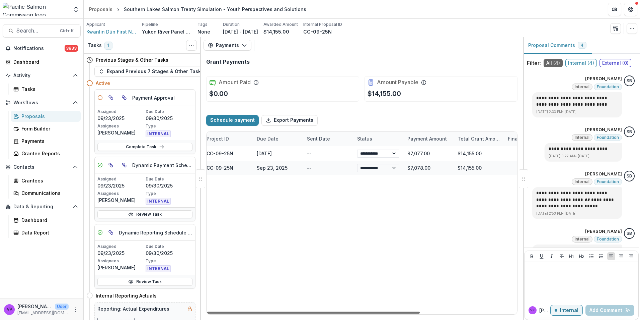
scroll to position [0, 37]
drag, startPoint x: 388, startPoint y: 312, endPoint x: 413, endPoint y: 315, distance: 25.6
click at [413, 313] on div at bounding box center [313, 312] width 213 height 2
click at [32, 117] on div "Proposals" at bounding box center [48, 116] width 54 height 7
